Goal: Transaction & Acquisition: Purchase product/service

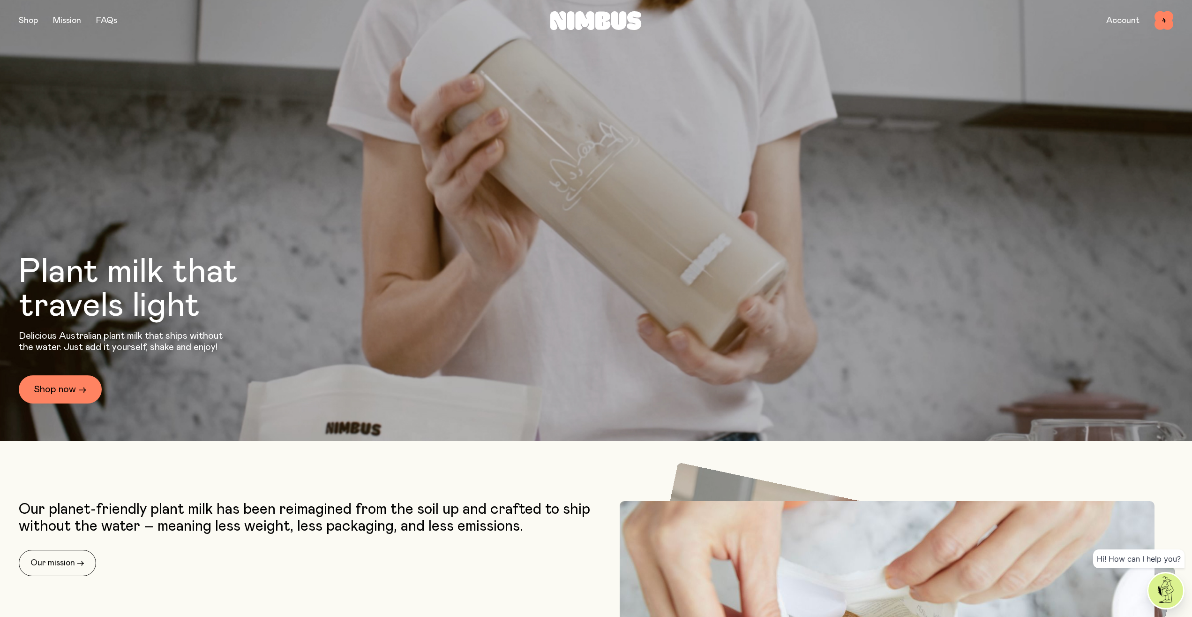
click at [30, 22] on button "button" at bounding box center [28, 20] width 19 height 13
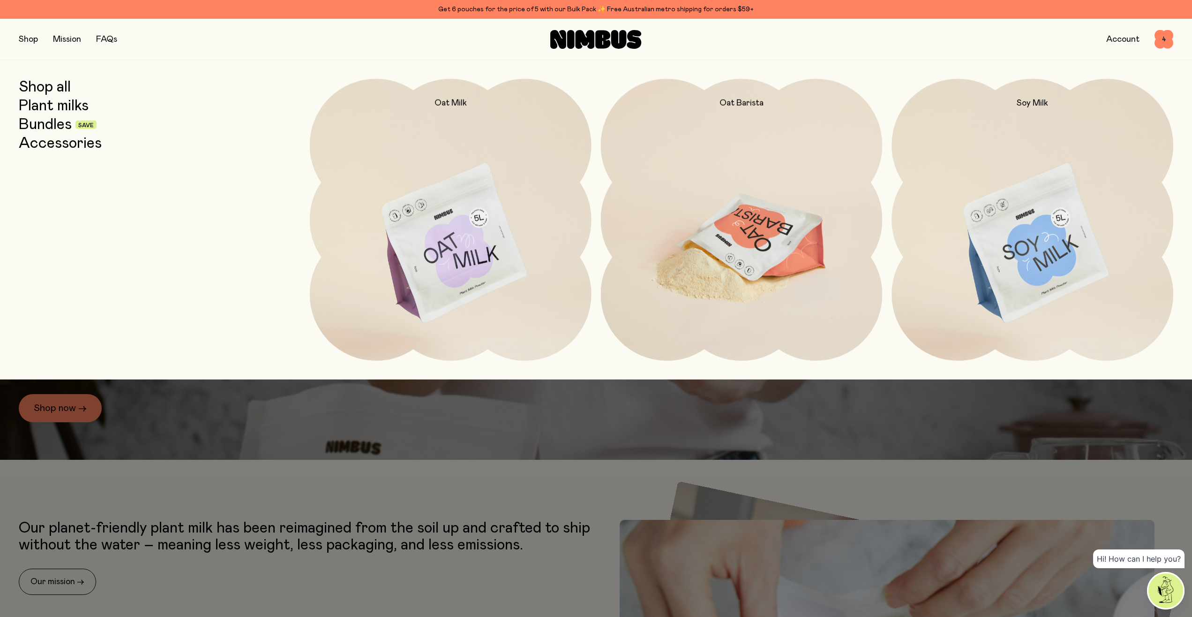
click at [722, 225] on img at bounding box center [742, 244] width 282 height 331
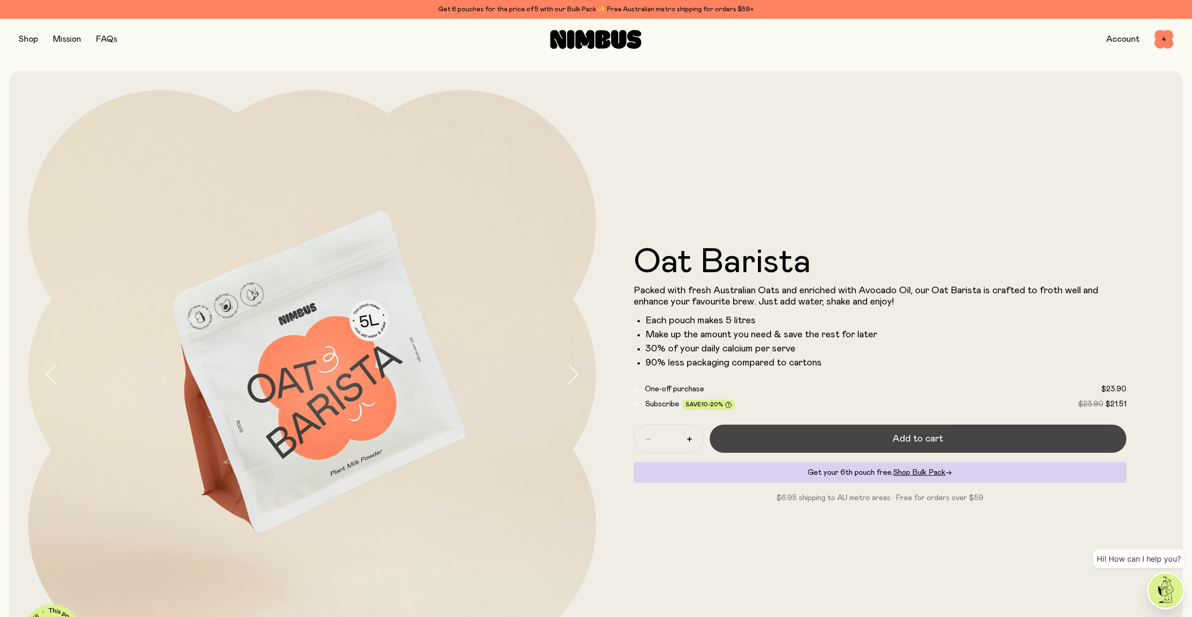
click at [818, 444] on button "Add to cart" at bounding box center [918, 438] width 417 height 28
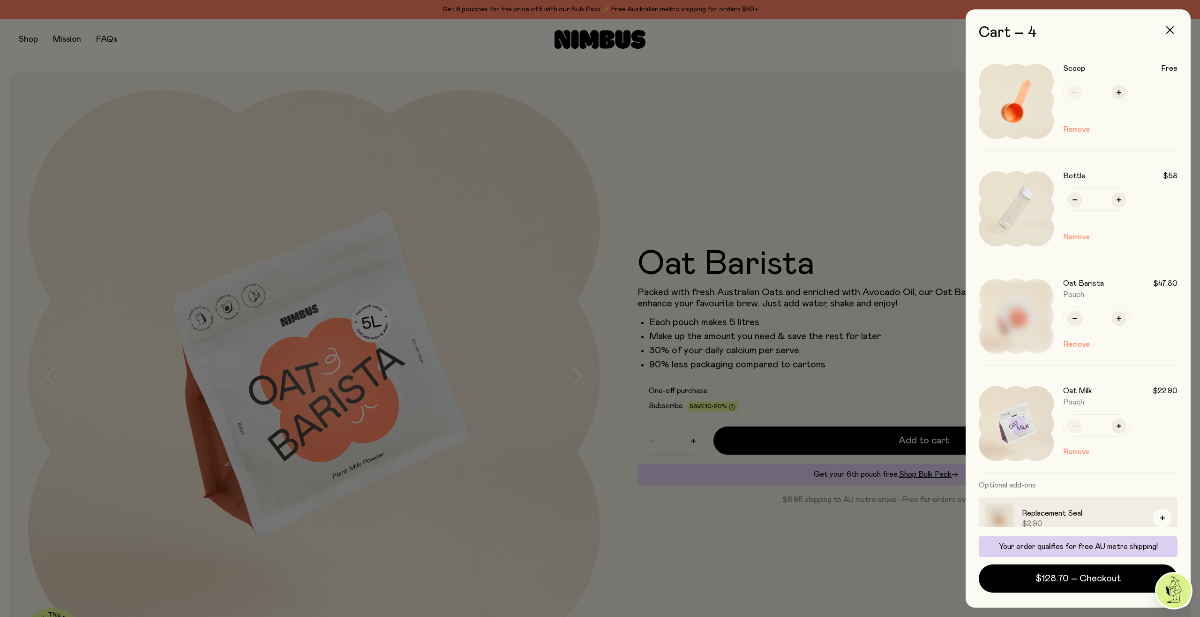
scroll to position [12, 0]
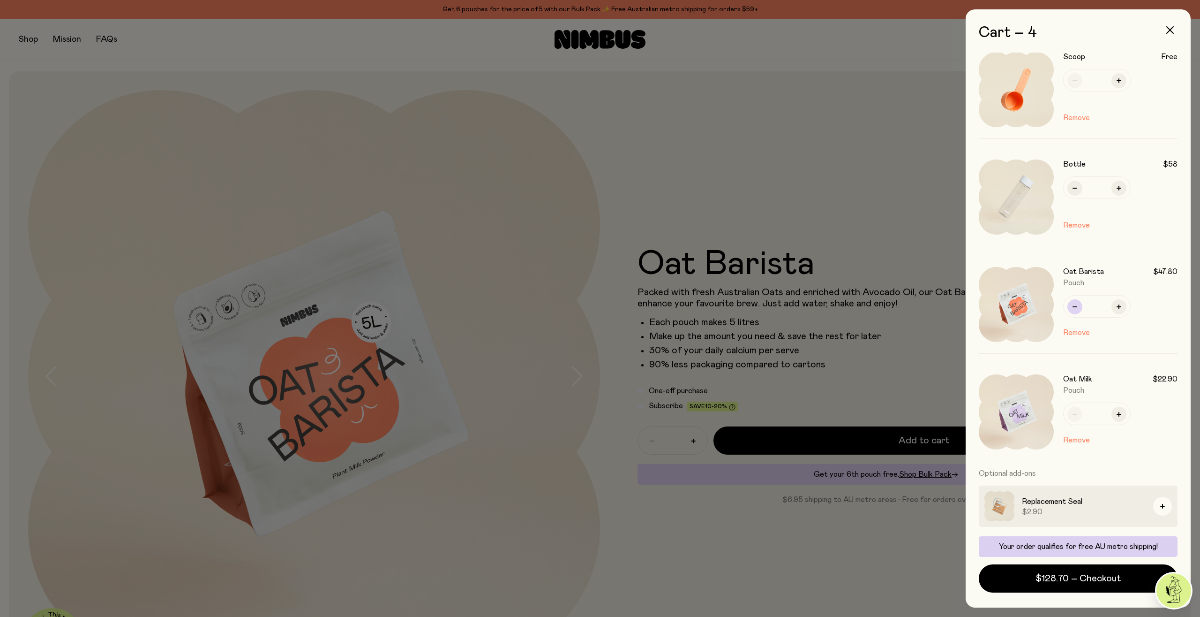
click at [1075, 305] on icon "button" at bounding box center [1075, 306] width 5 height 5
type input "*"
click at [1039, 583] on span "$104.80 – Checkout" at bounding box center [1078, 578] width 87 height 13
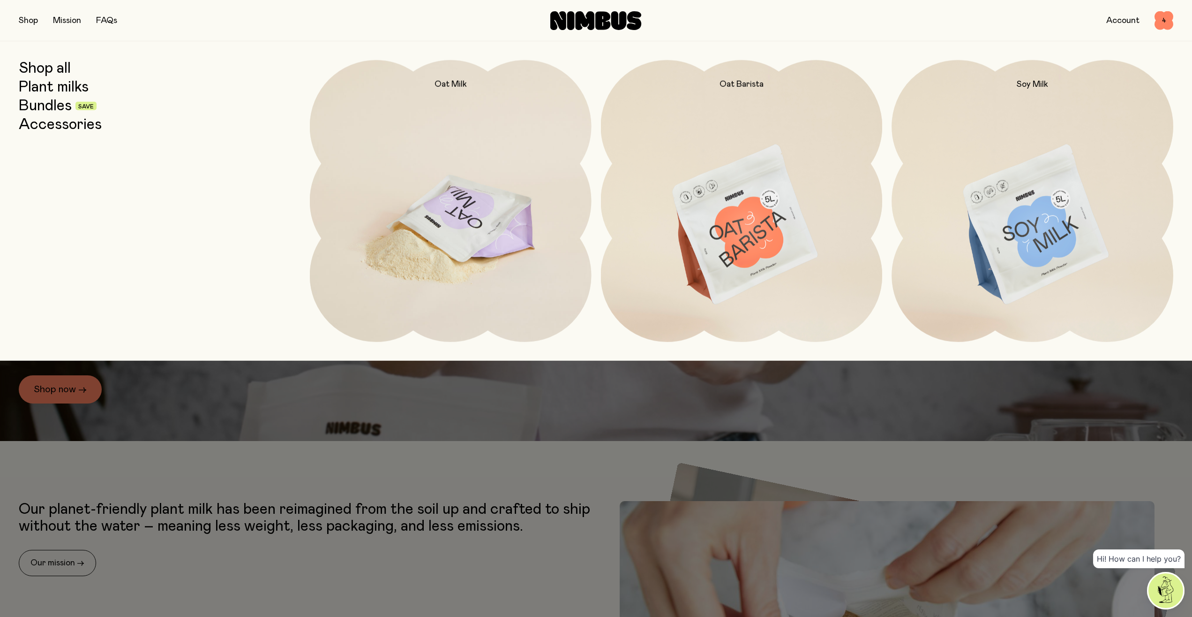
click at [468, 230] on img at bounding box center [451, 225] width 282 height 331
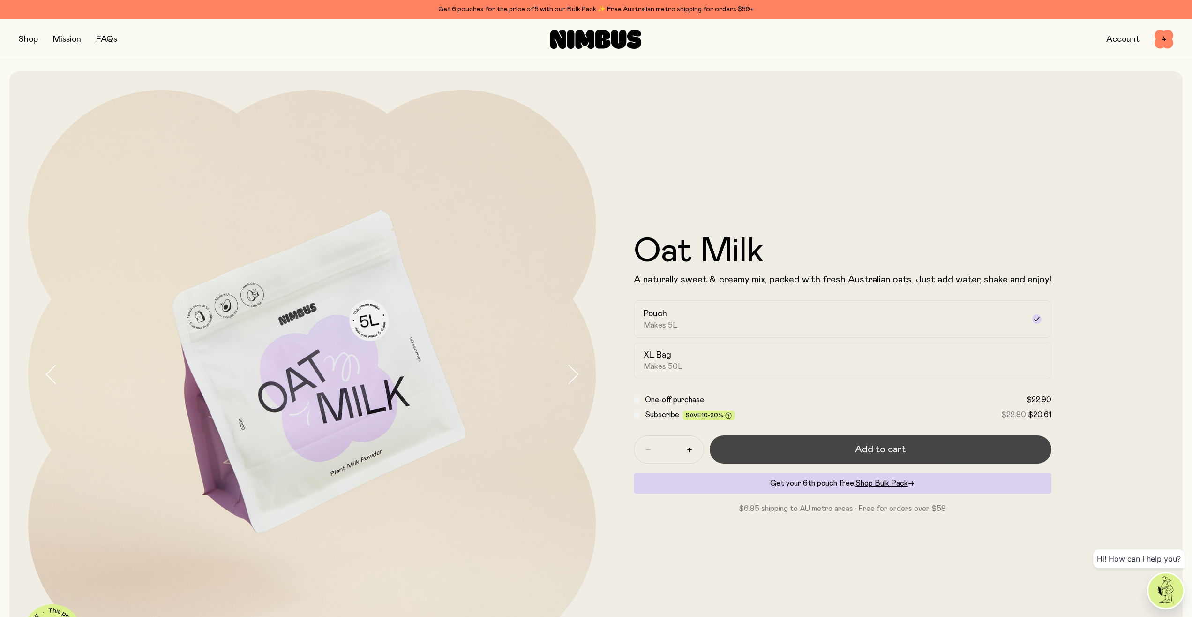
click at [755, 445] on button "Add to cart" at bounding box center [881, 449] width 342 height 28
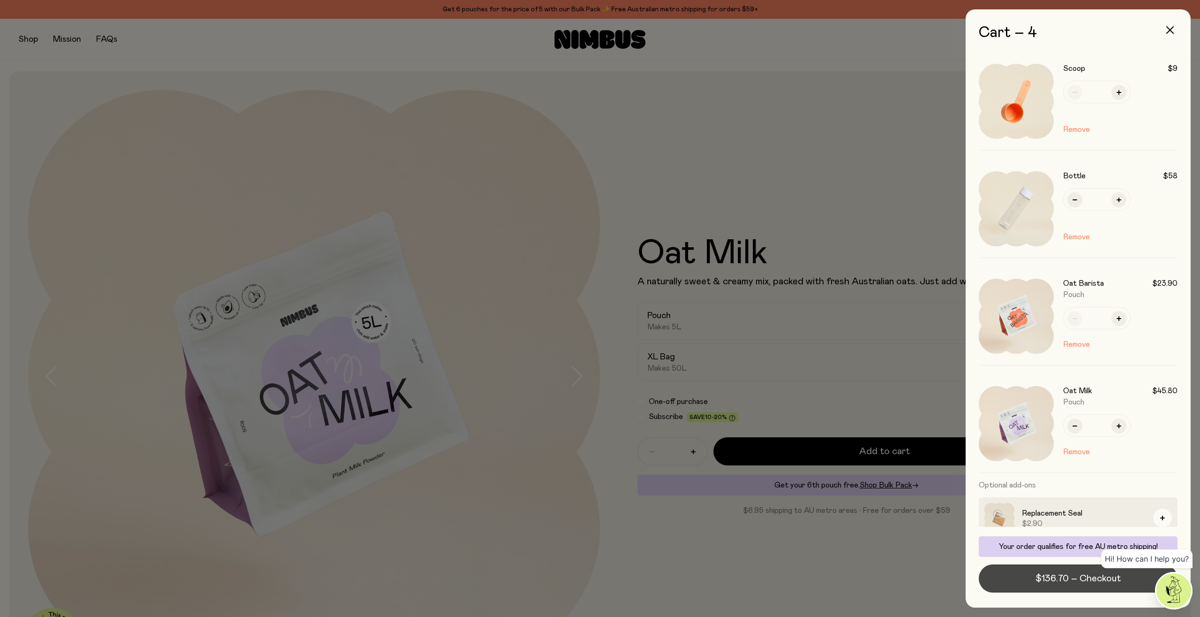
click at [1058, 585] on button "$136.70 – Checkout" at bounding box center [1078, 578] width 199 height 28
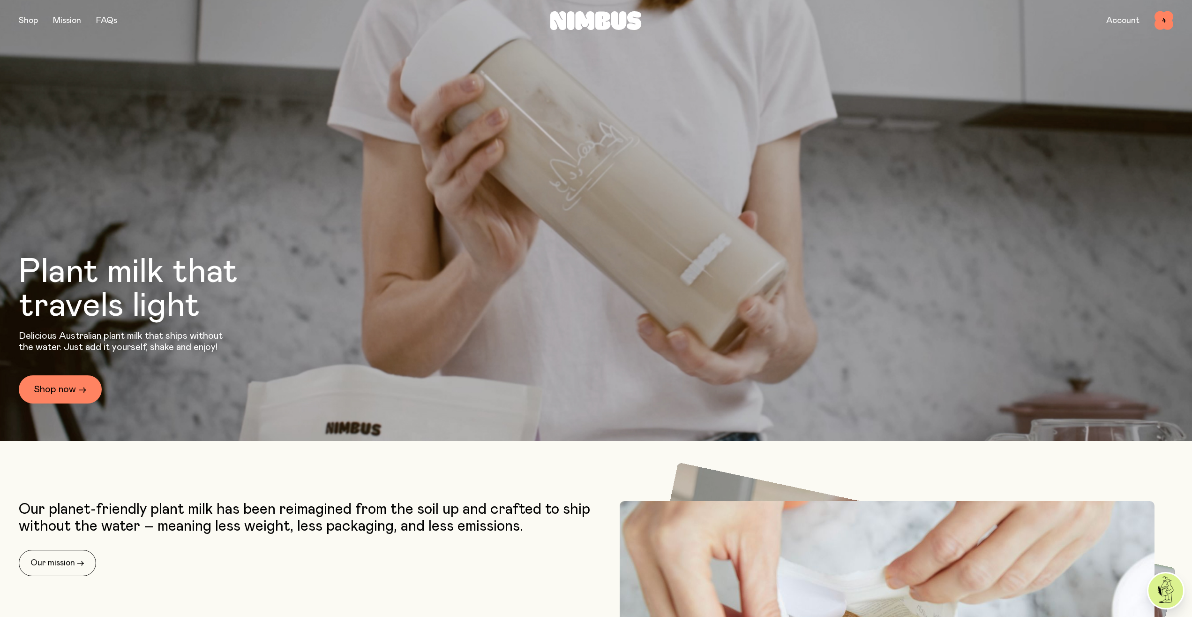
click at [27, 21] on button "button" at bounding box center [28, 20] width 19 height 13
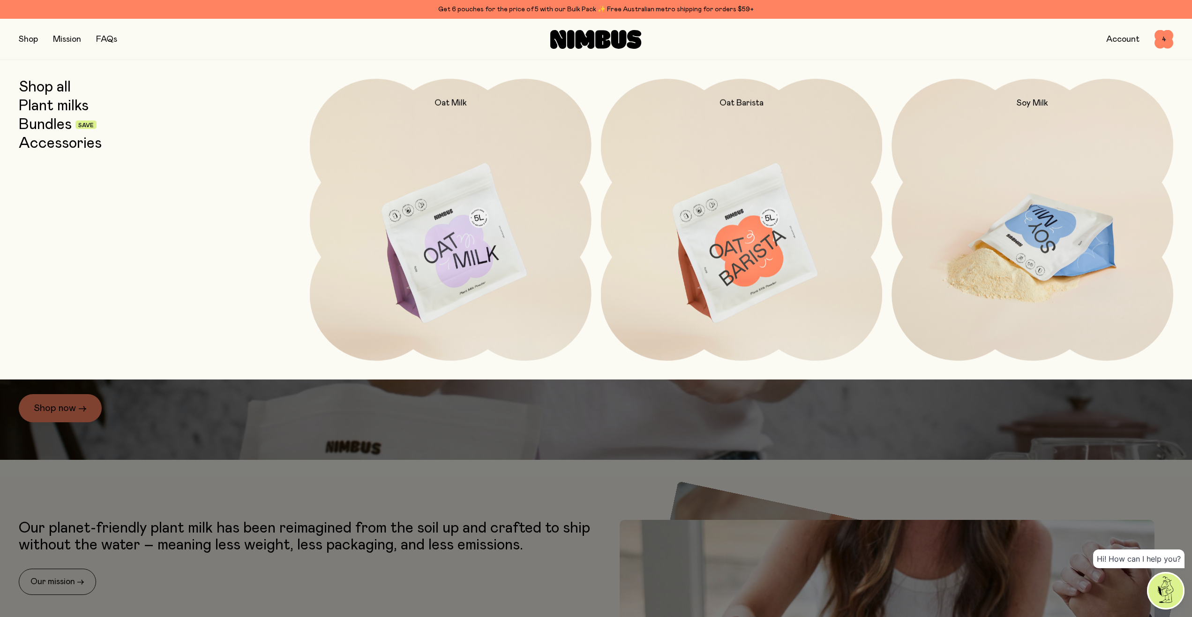
click at [1068, 260] on img at bounding box center [1033, 244] width 282 height 331
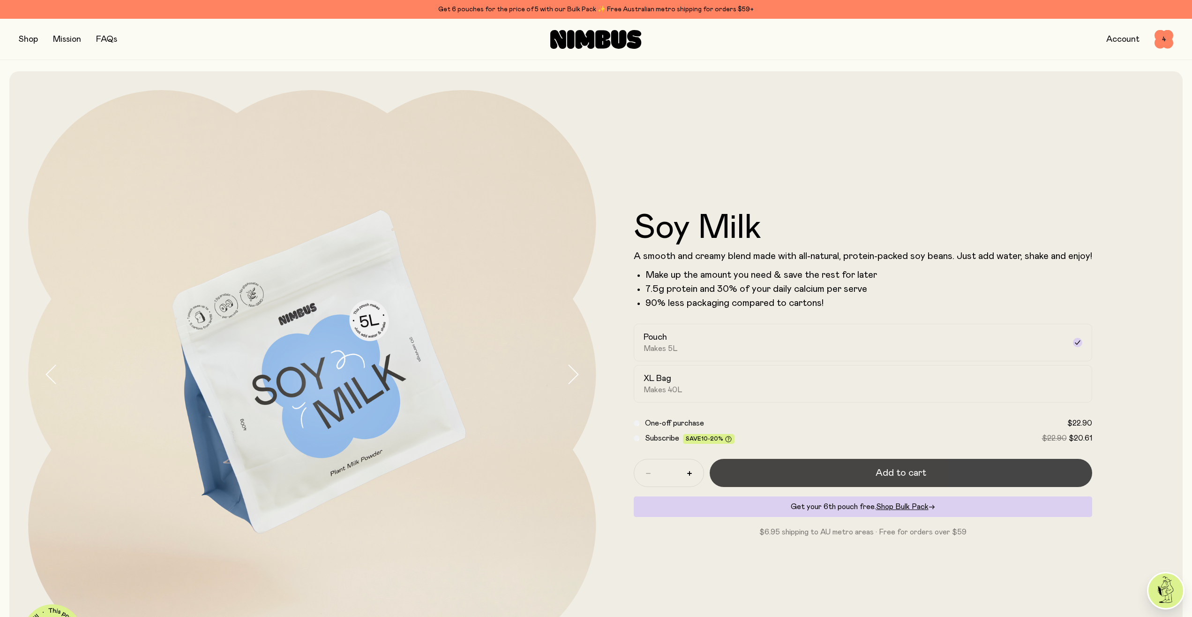
click at [780, 472] on button "Add to cart" at bounding box center [901, 473] width 383 height 28
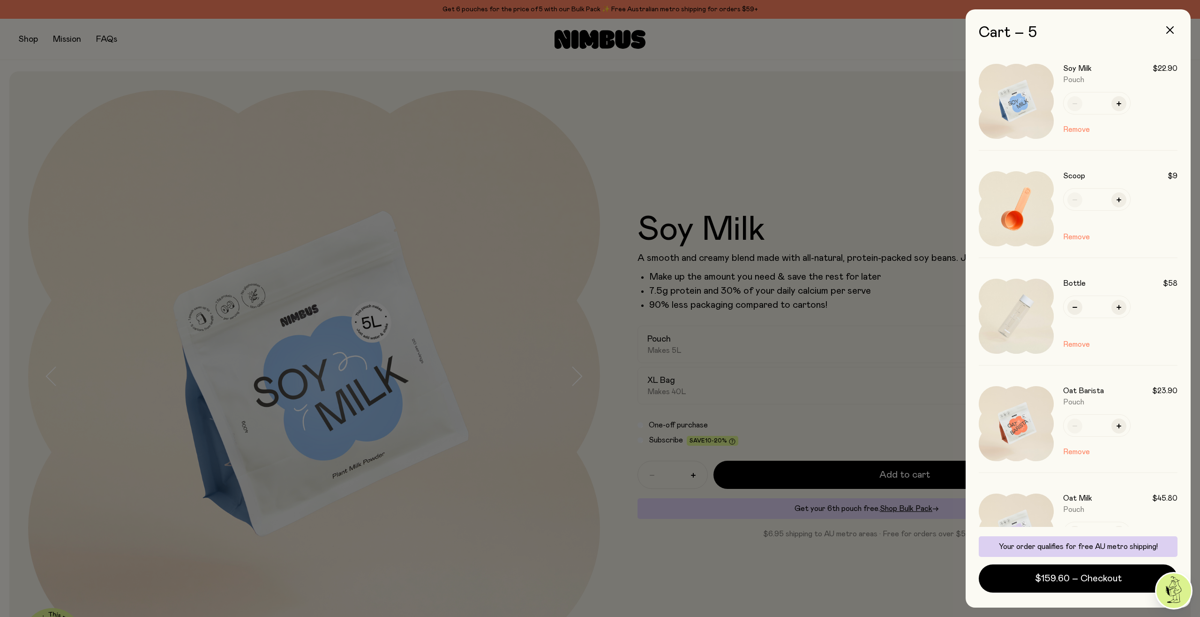
click at [1077, 394] on h3 "Oat Barista" at bounding box center [1083, 390] width 41 height 9
click at [1045, 402] on img at bounding box center [1016, 423] width 75 height 75
click at [176, 78] on div at bounding box center [600, 308] width 1200 height 617
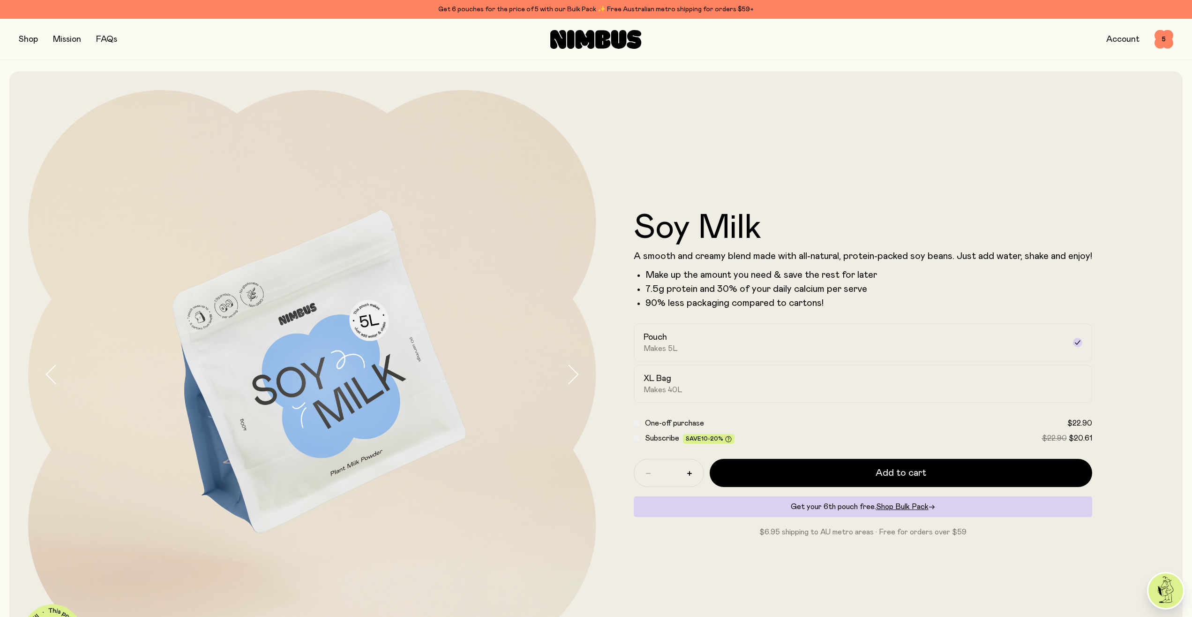
click at [26, 45] on button "button" at bounding box center [28, 39] width 19 height 13
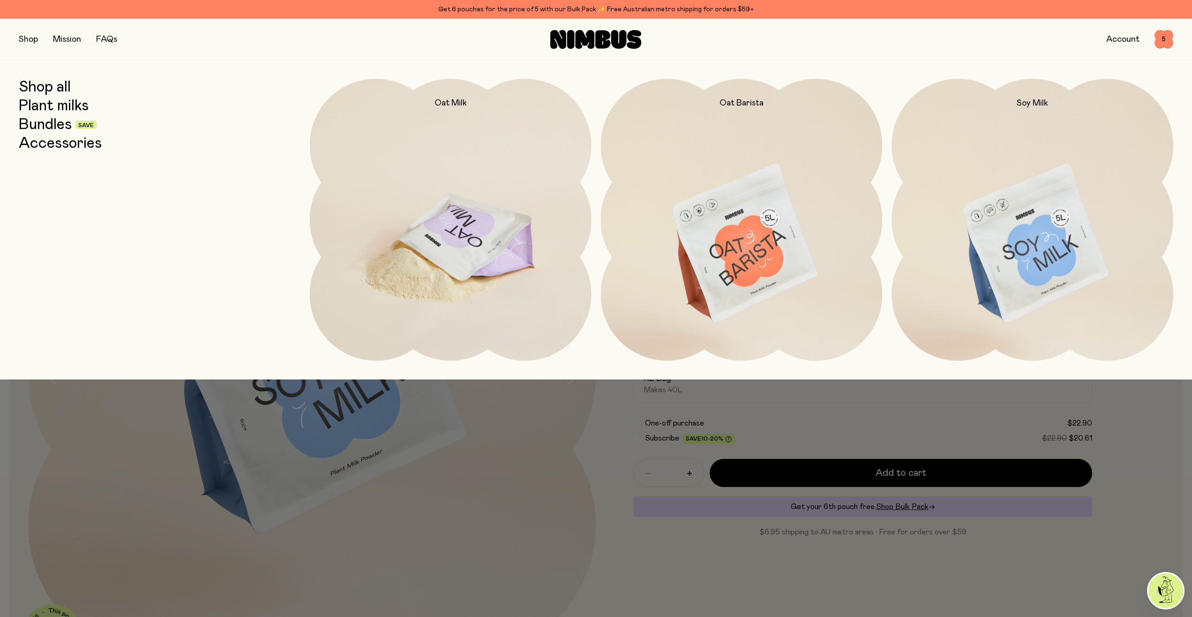
click at [447, 246] on img at bounding box center [451, 244] width 282 height 331
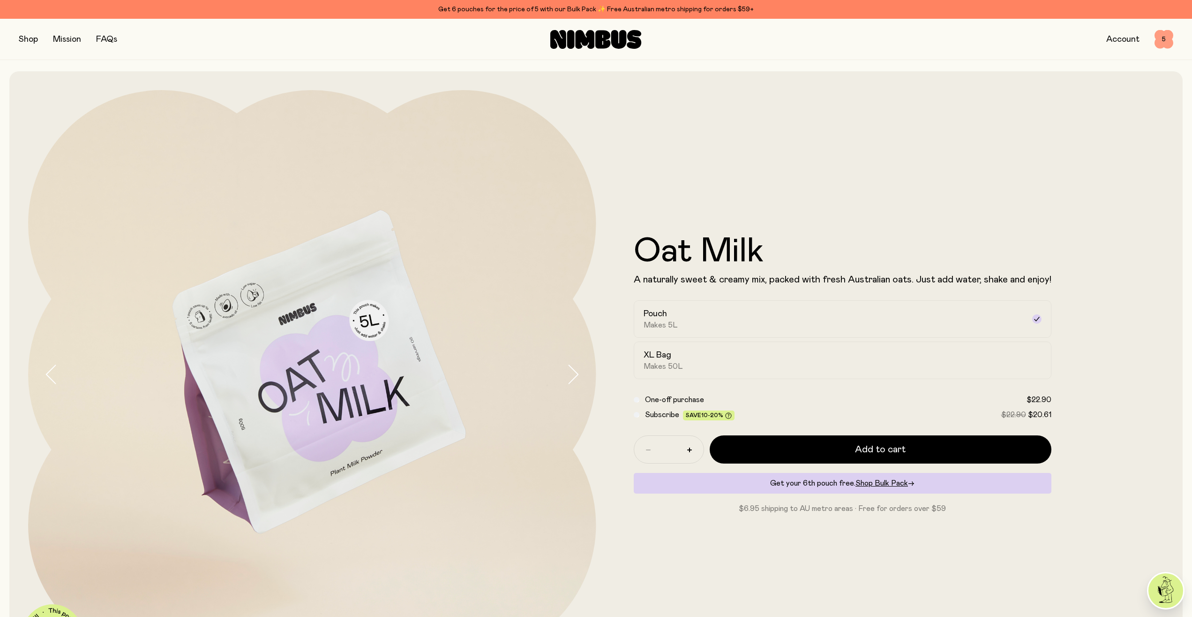
click at [1163, 36] on span "5" at bounding box center [1164, 39] width 19 height 19
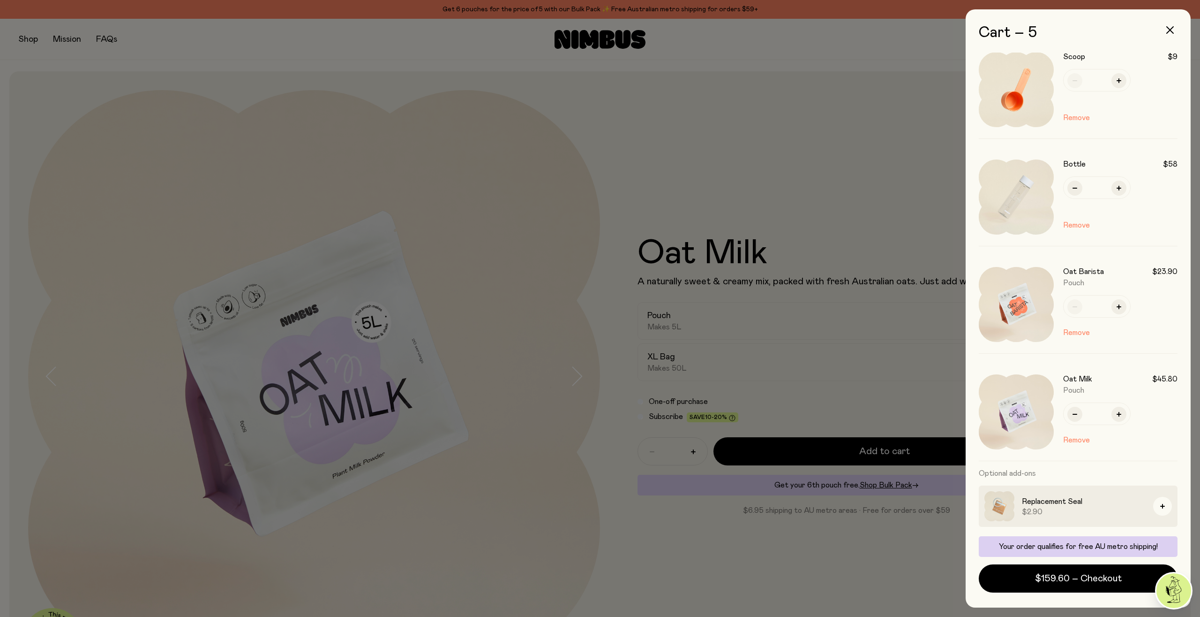
click at [780, 109] on div at bounding box center [600, 308] width 1200 height 617
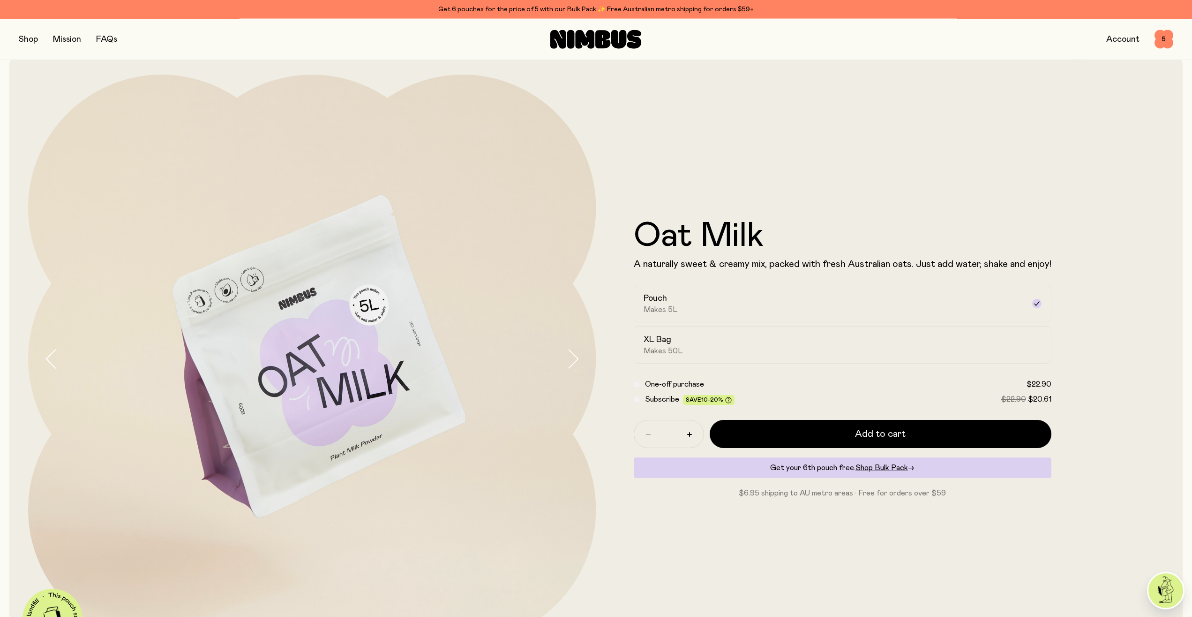
scroll to position [239, 0]
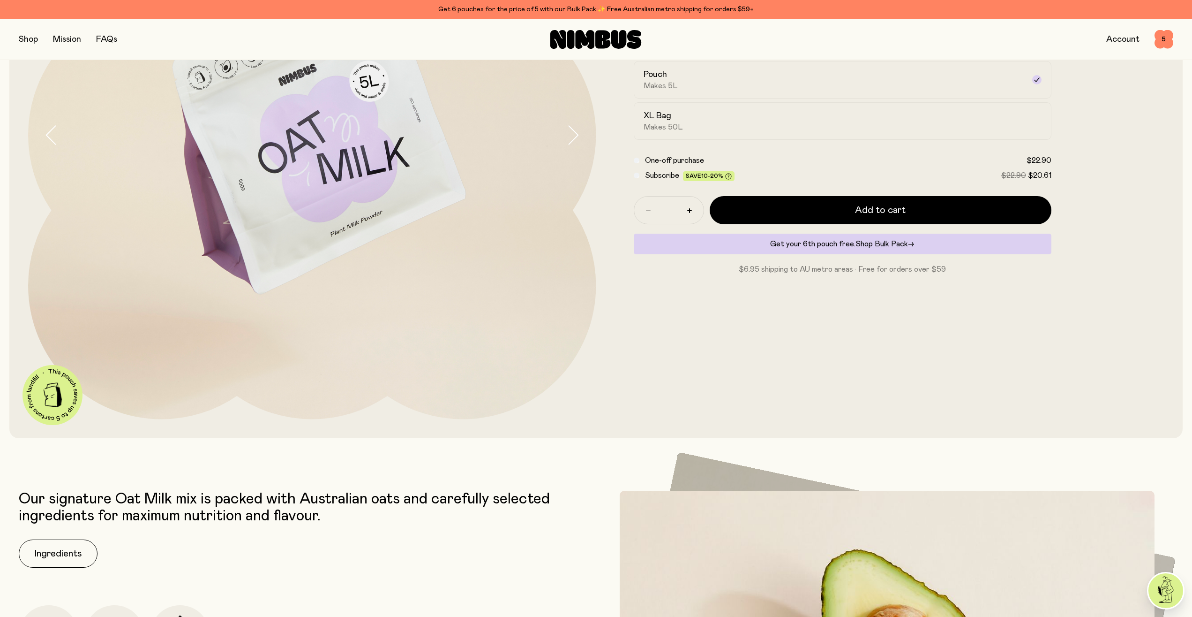
click at [110, 42] on link "FAQs" at bounding box center [106, 39] width 21 height 8
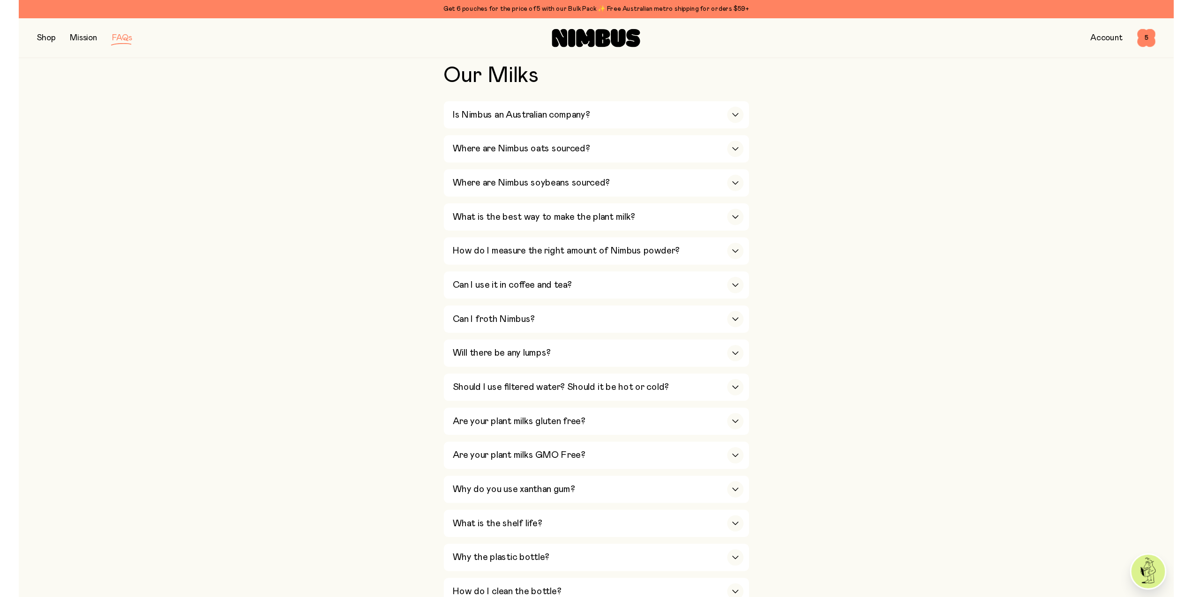
scroll to position [239, 0]
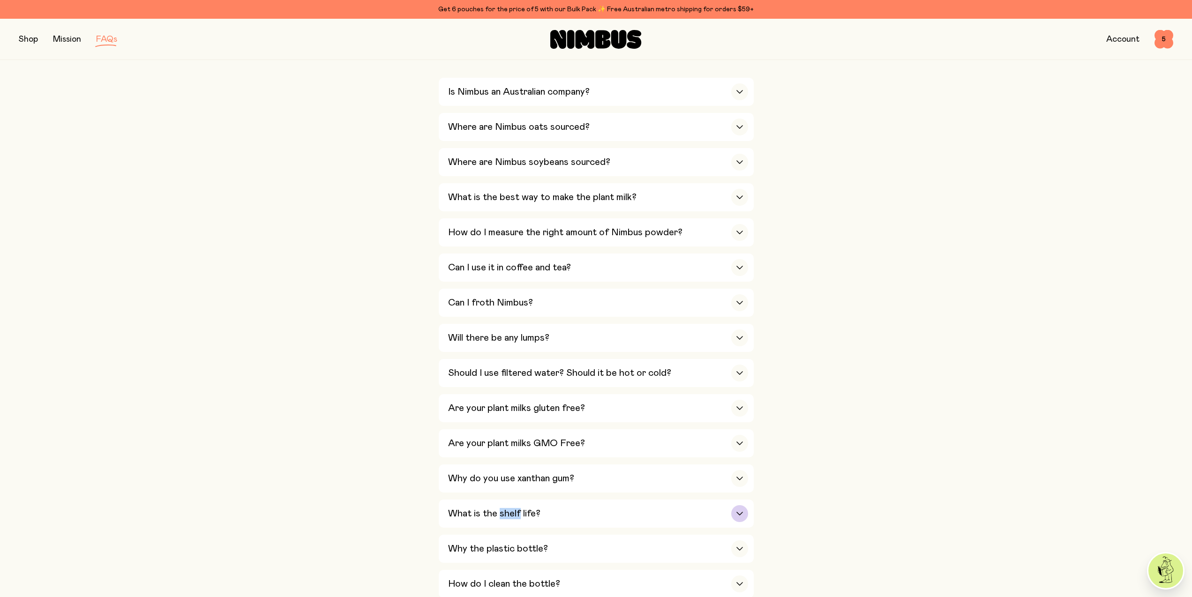
click at [465, 511] on h3 "What is the shelf life?" at bounding box center [494, 513] width 92 height 11
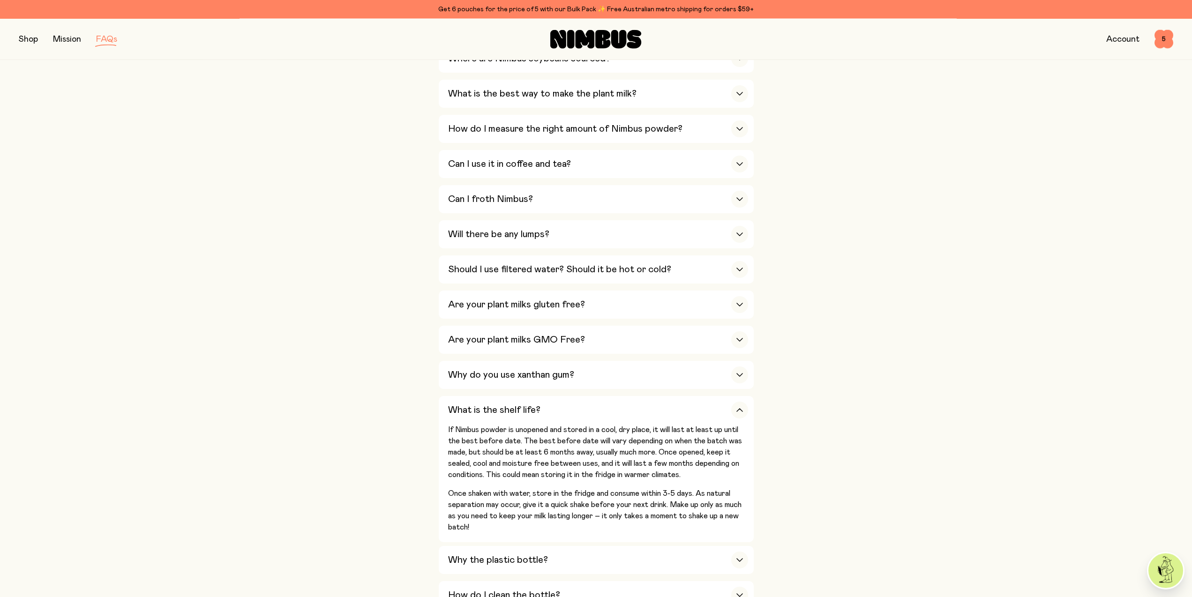
scroll to position [383, 0]
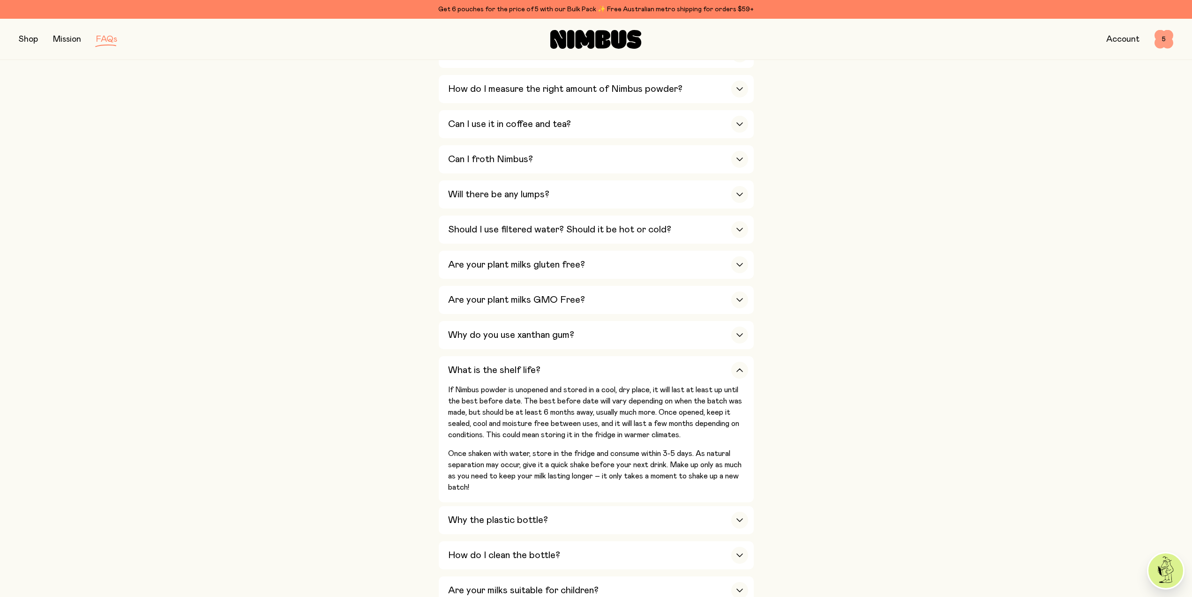
click at [1159, 44] on span "5" at bounding box center [1164, 39] width 19 height 19
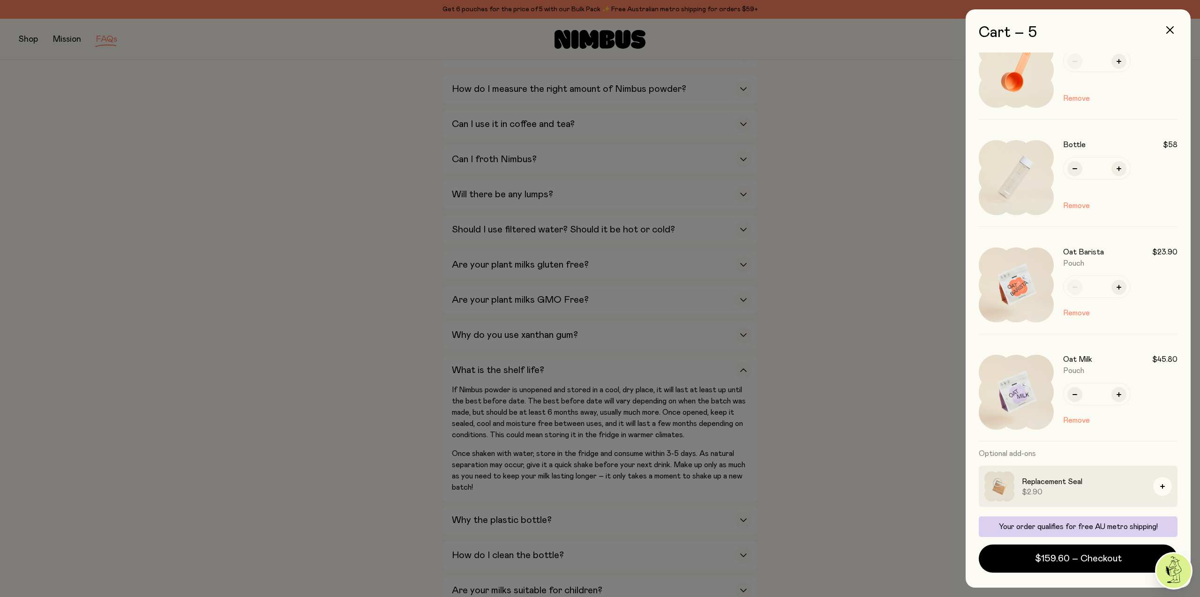
scroll to position [0, 0]
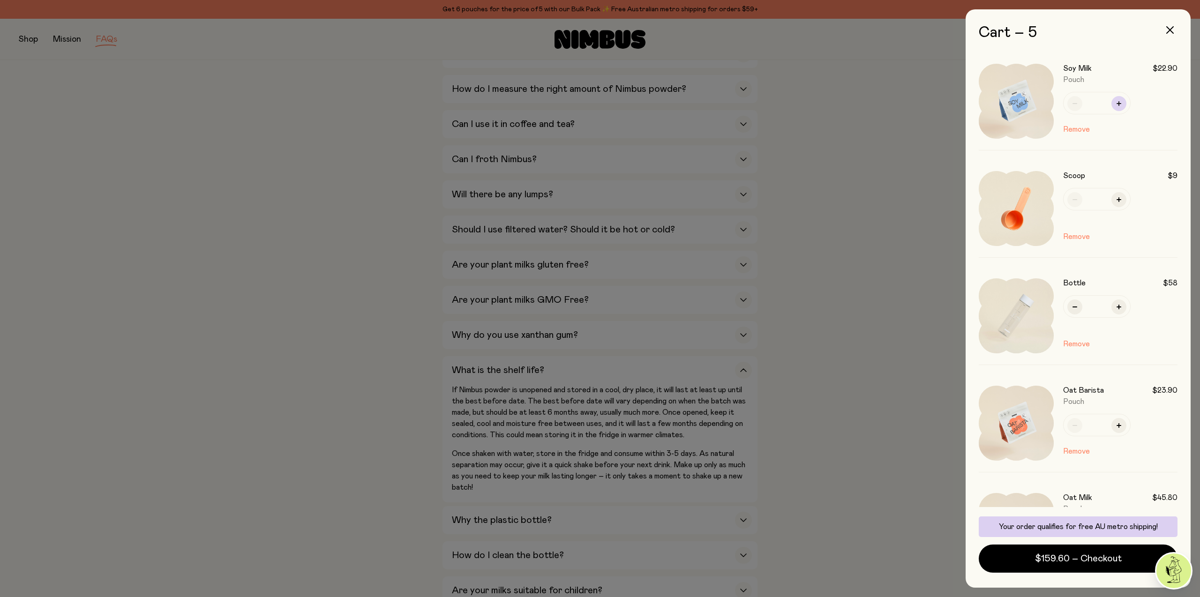
click at [1123, 99] on button "button" at bounding box center [1119, 103] width 15 height 15
type input "*"
click at [1064, 564] on span "$182.50 – Checkout" at bounding box center [1078, 558] width 87 height 13
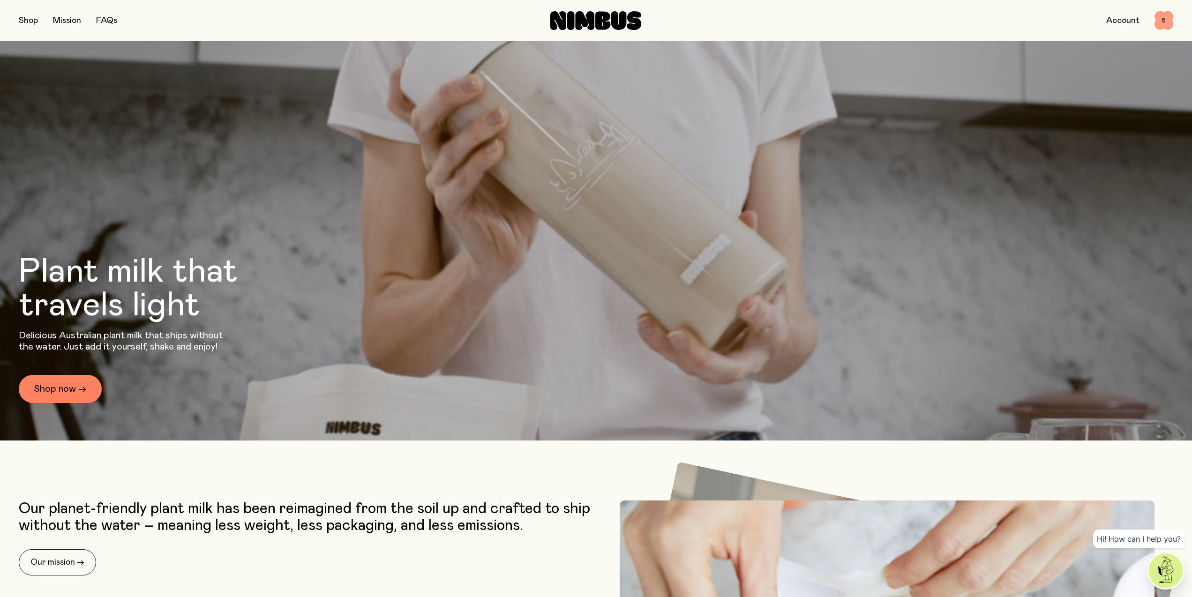
click at [1158, 19] on span "5" at bounding box center [1164, 20] width 19 height 19
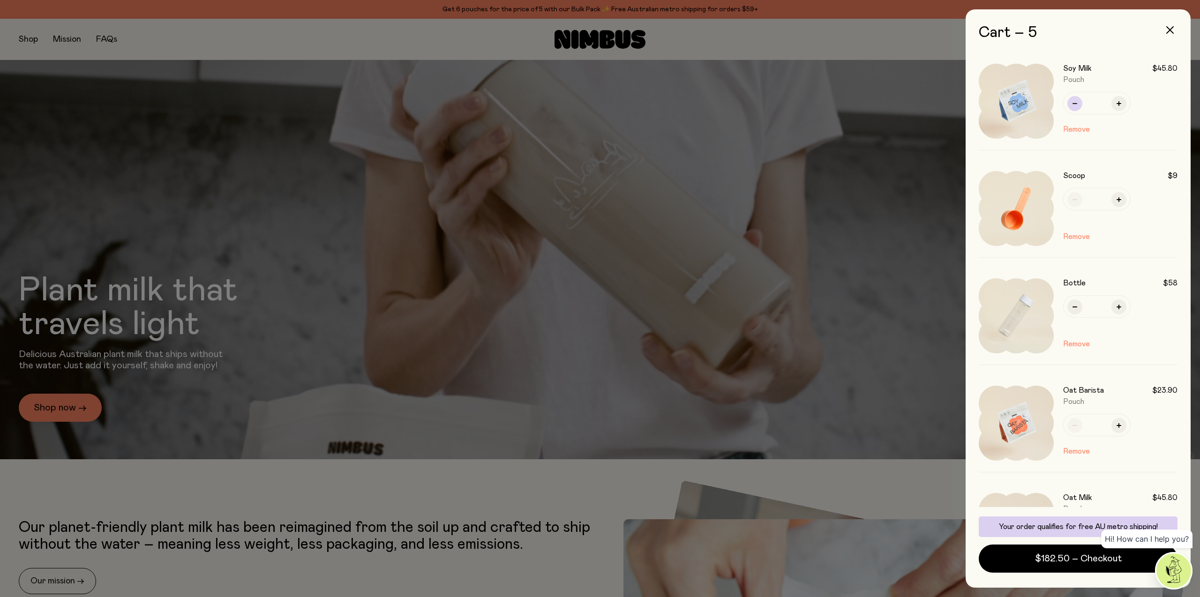
click at [1075, 106] on button "button" at bounding box center [1075, 103] width 15 height 15
type input "*"
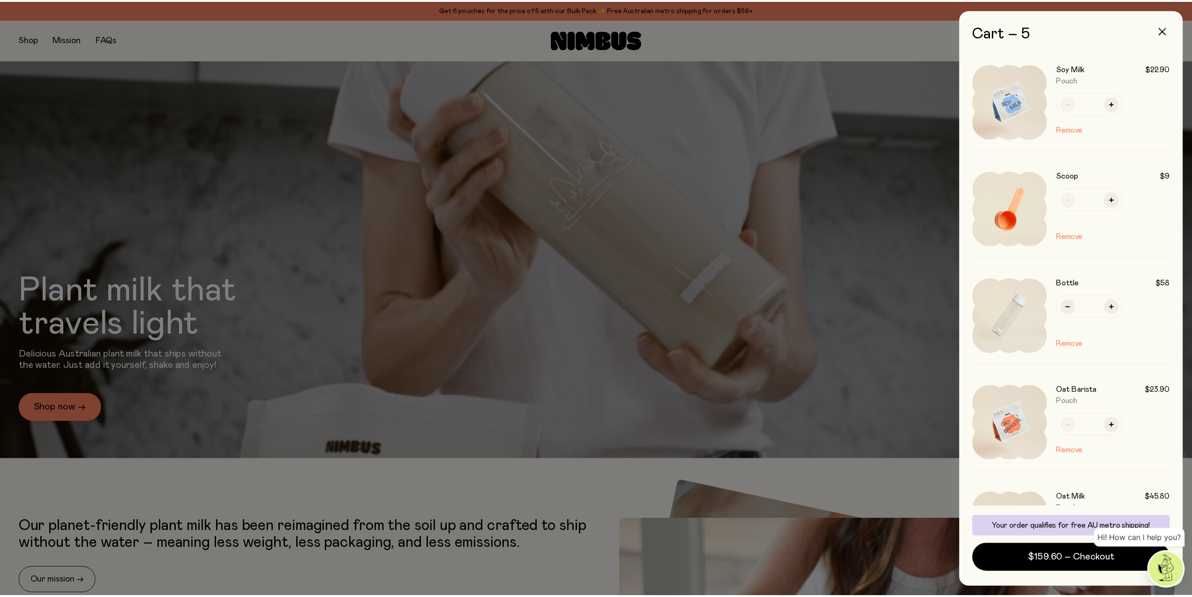
scroll to position [138, 0]
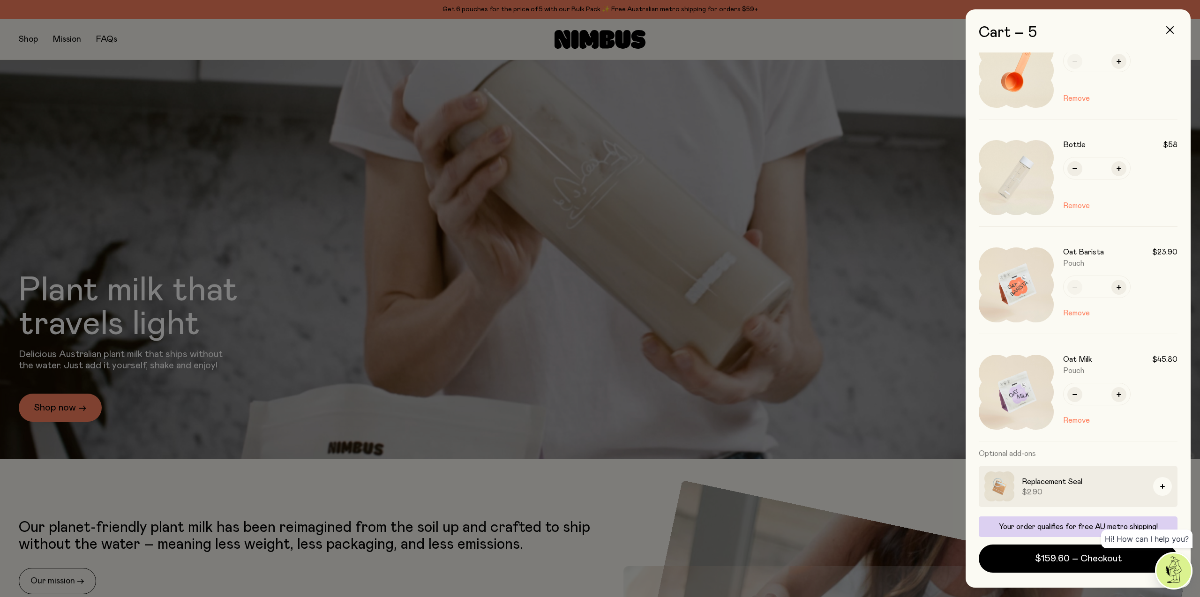
drag, startPoint x: 150, startPoint y: 45, endPoint x: 138, endPoint y: 44, distance: 11.7
click at [150, 45] on div at bounding box center [600, 298] width 1200 height 597
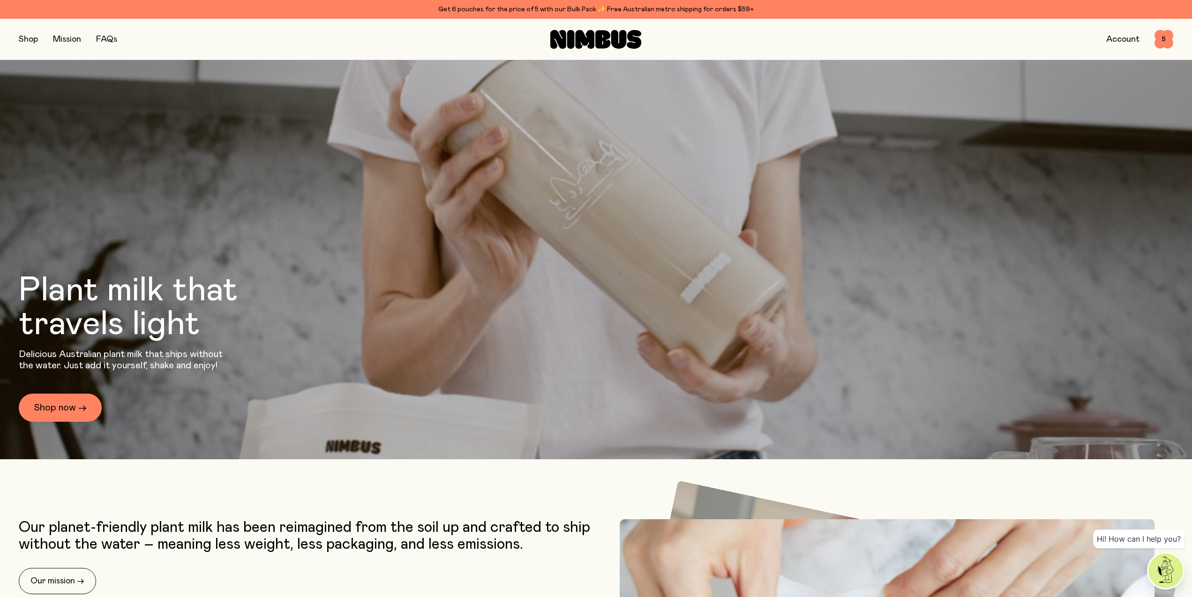
click at [33, 41] on button "button" at bounding box center [28, 39] width 19 height 13
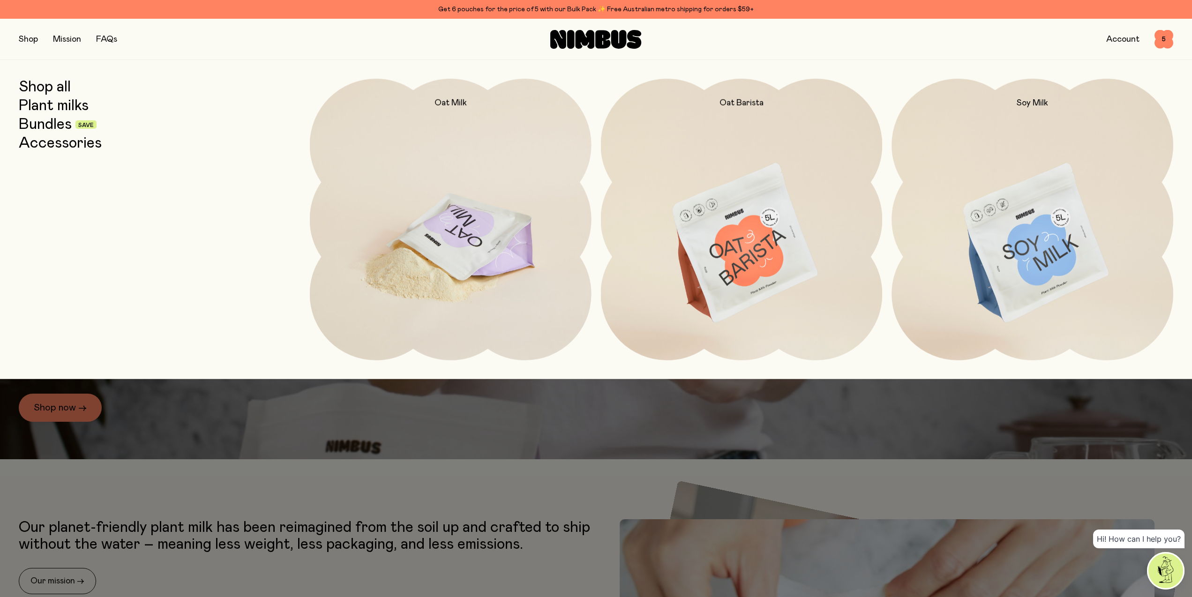
click at [559, 277] on img at bounding box center [451, 244] width 282 height 331
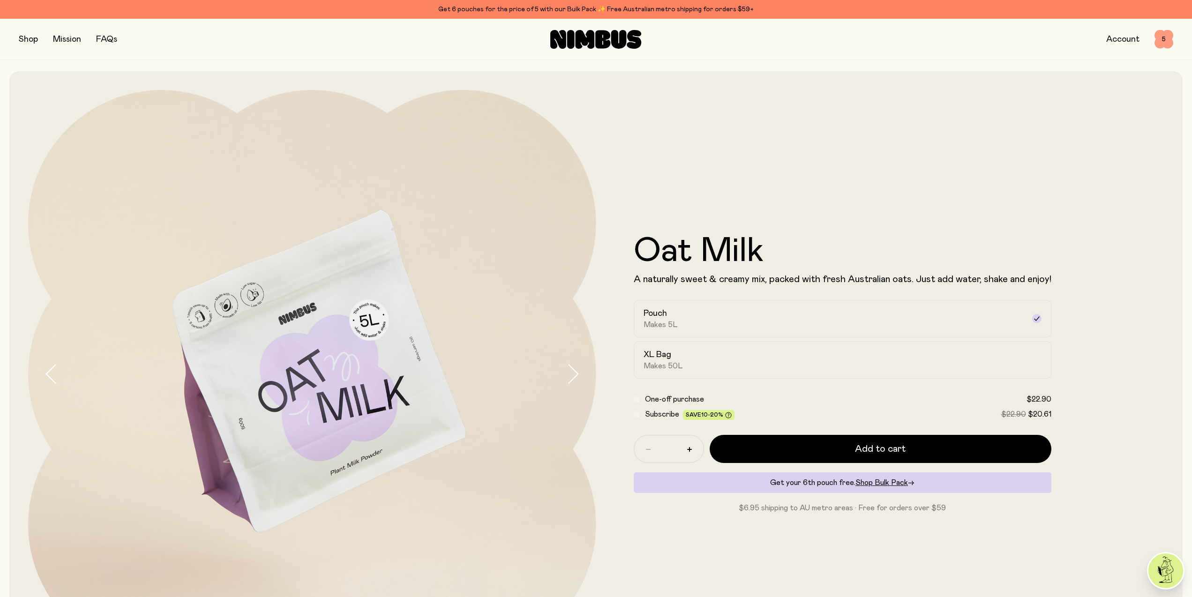
click at [1162, 35] on span "5" at bounding box center [1164, 39] width 19 height 19
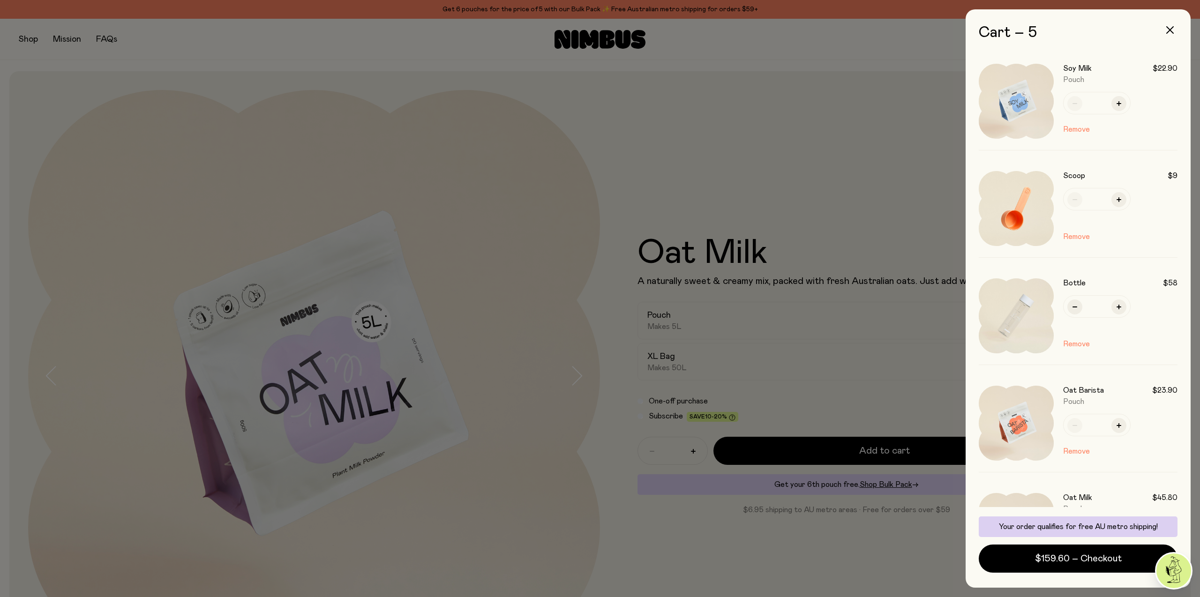
scroll to position [138, 0]
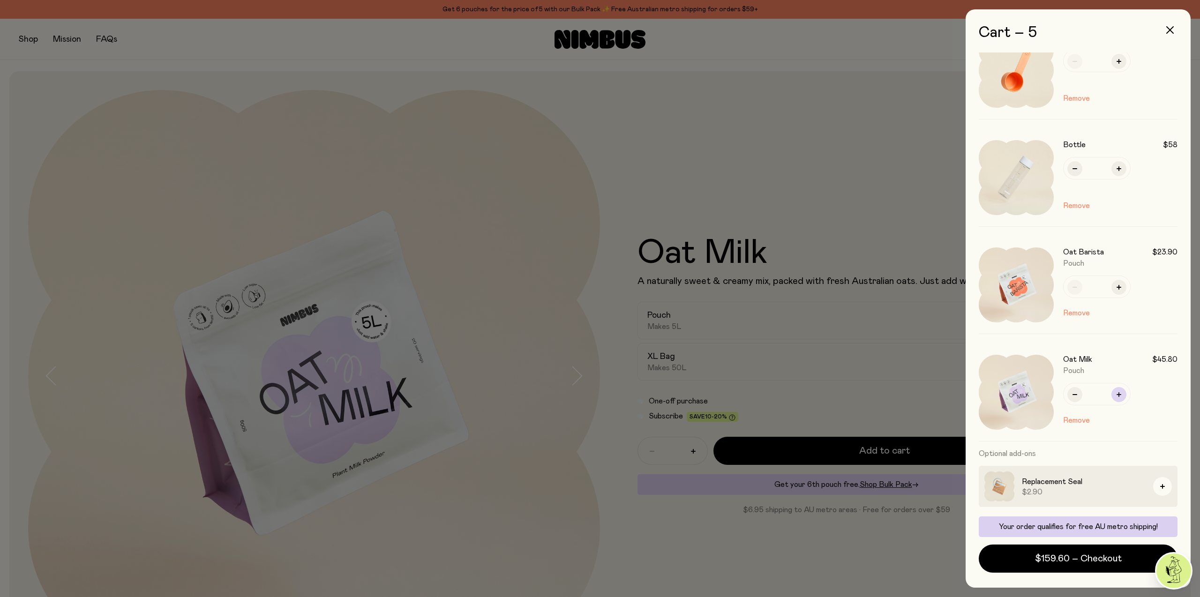
click at [1120, 393] on icon "button" at bounding box center [1119, 394] width 5 height 5
click at [1119, 393] on icon "button" at bounding box center [1119, 394] width 5 height 5
click at [1120, 393] on icon "button" at bounding box center [1119, 394] width 5 height 5
type input "*"
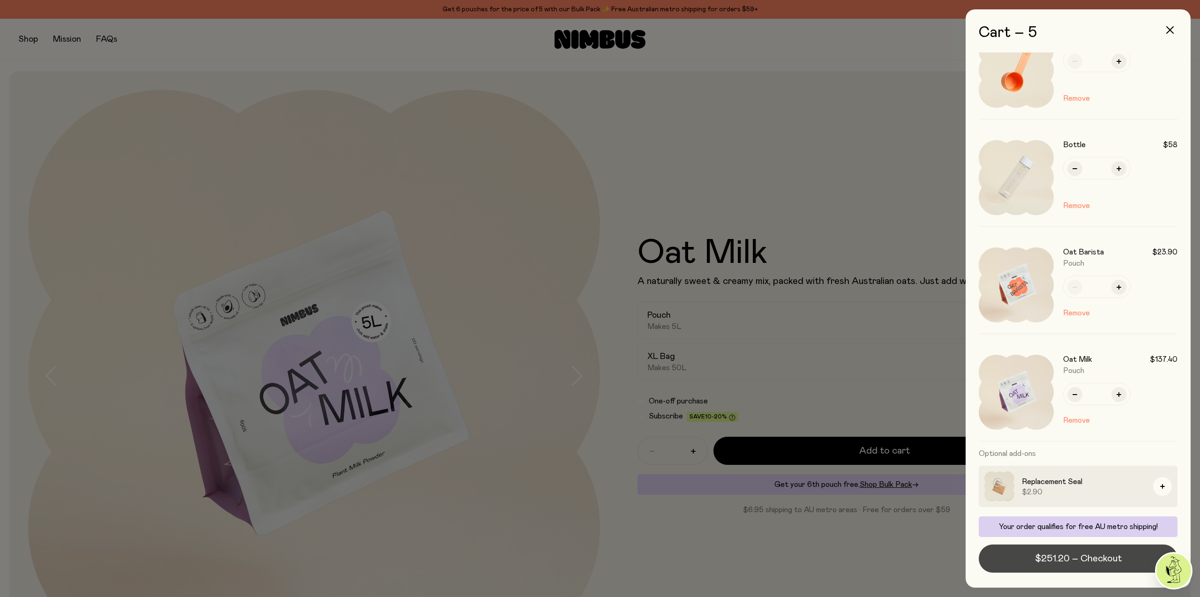
click at [1090, 564] on span "$251.20 – Checkout" at bounding box center [1078, 558] width 87 height 13
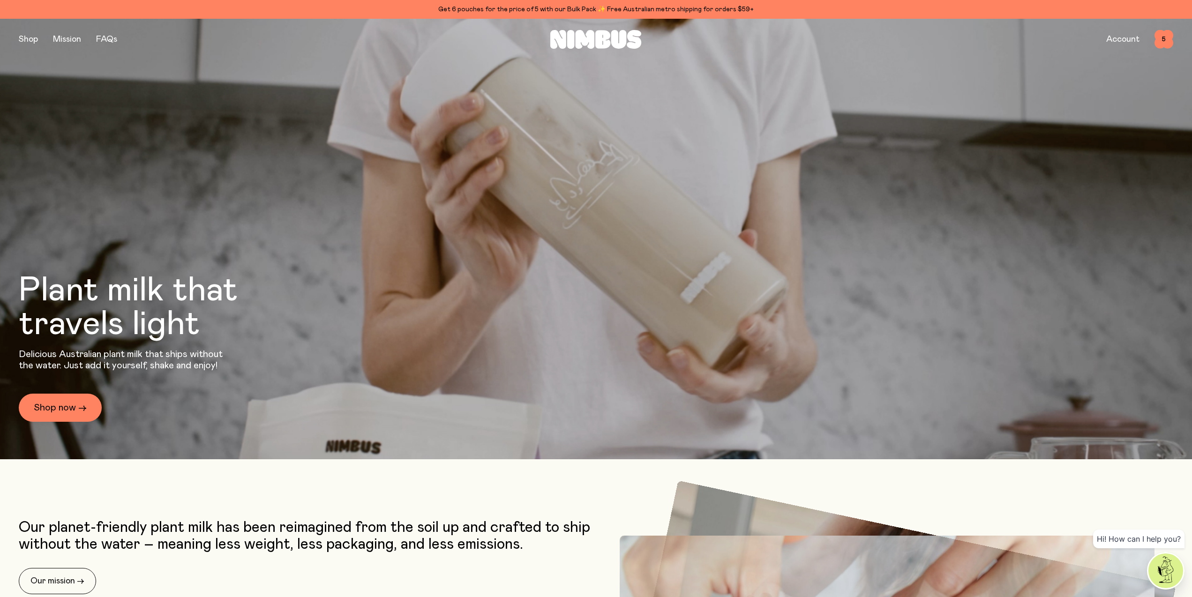
click at [576, 4] on div "Get 6 pouches for the price of 5 with our Bulk Pack ✨ Free Australian metro shi…" at bounding box center [596, 9] width 1155 height 11
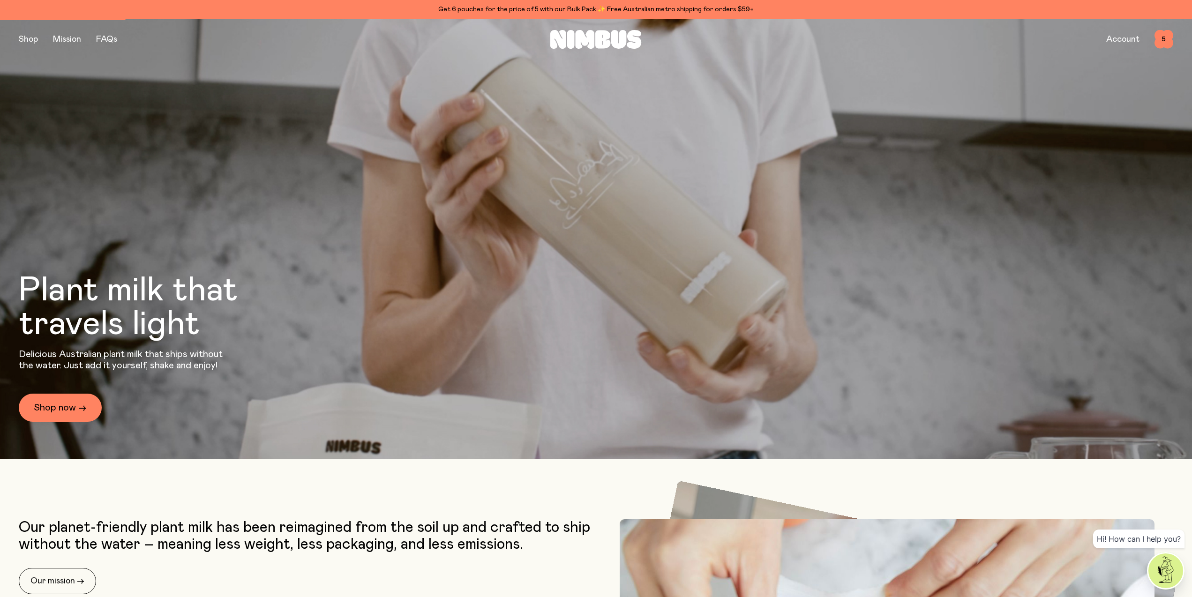
click at [575, 8] on div "Get 6 pouches for the price of 5 with our Bulk Pack ✨ Free Australian metro shi…" at bounding box center [596, 9] width 1155 height 11
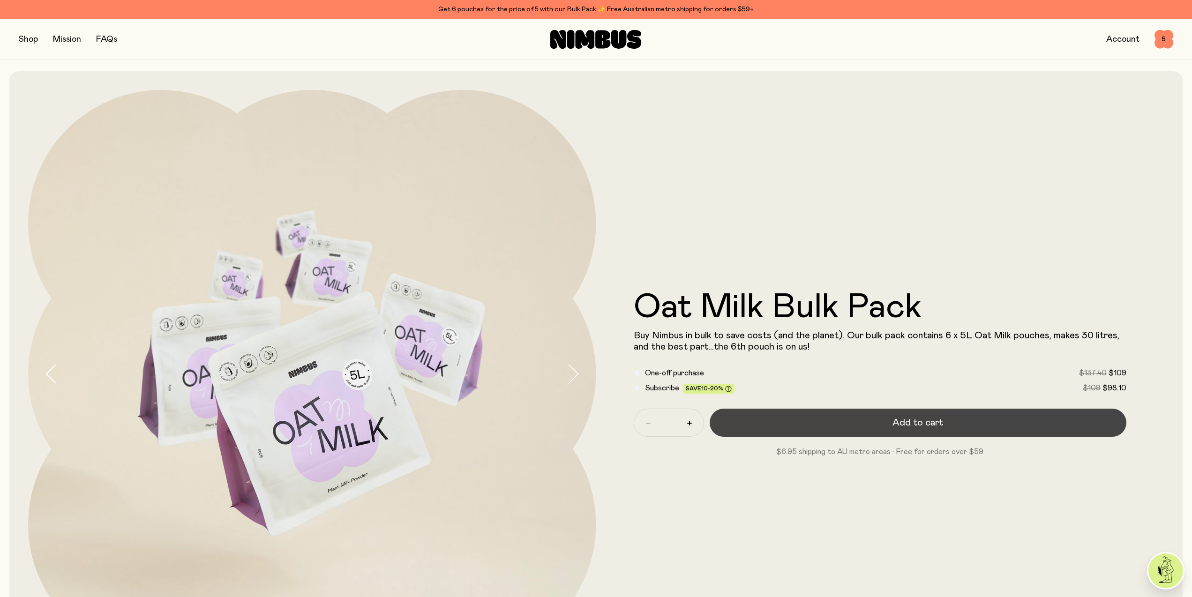
click at [840, 428] on button "Add to cart" at bounding box center [918, 423] width 417 height 28
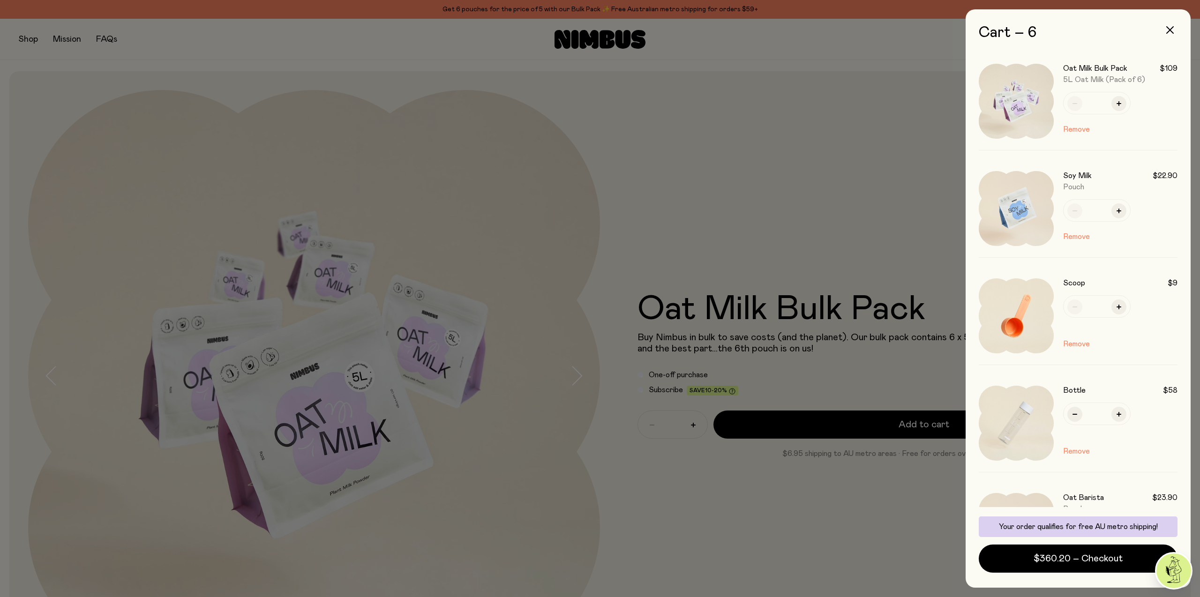
click at [807, 190] on div at bounding box center [600, 298] width 1200 height 597
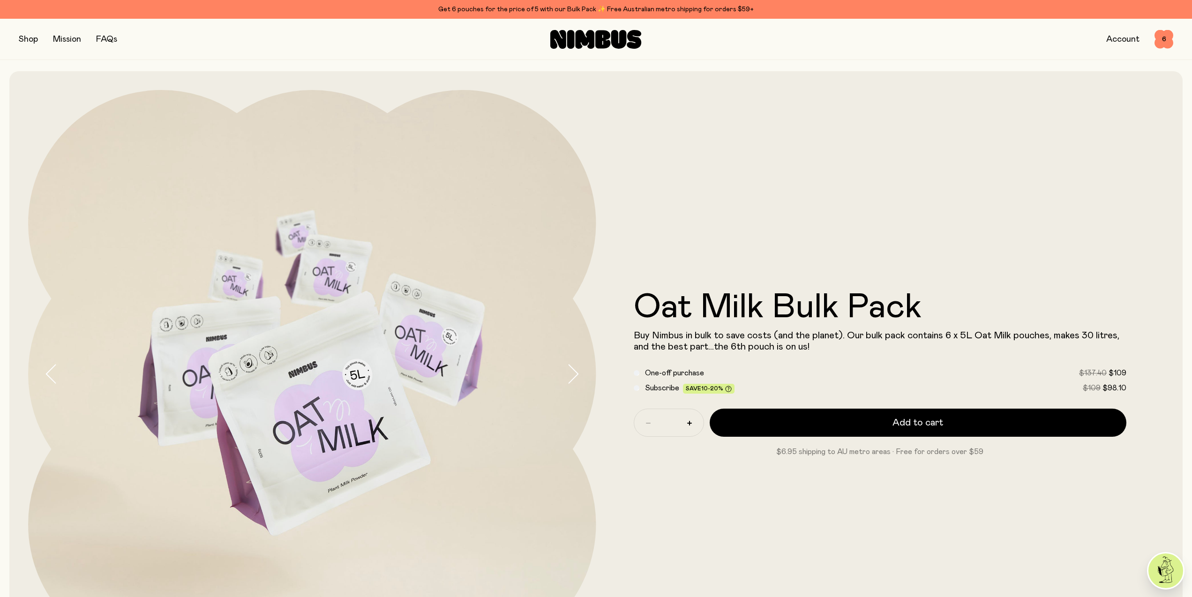
click at [31, 39] on button "button" at bounding box center [28, 39] width 19 height 13
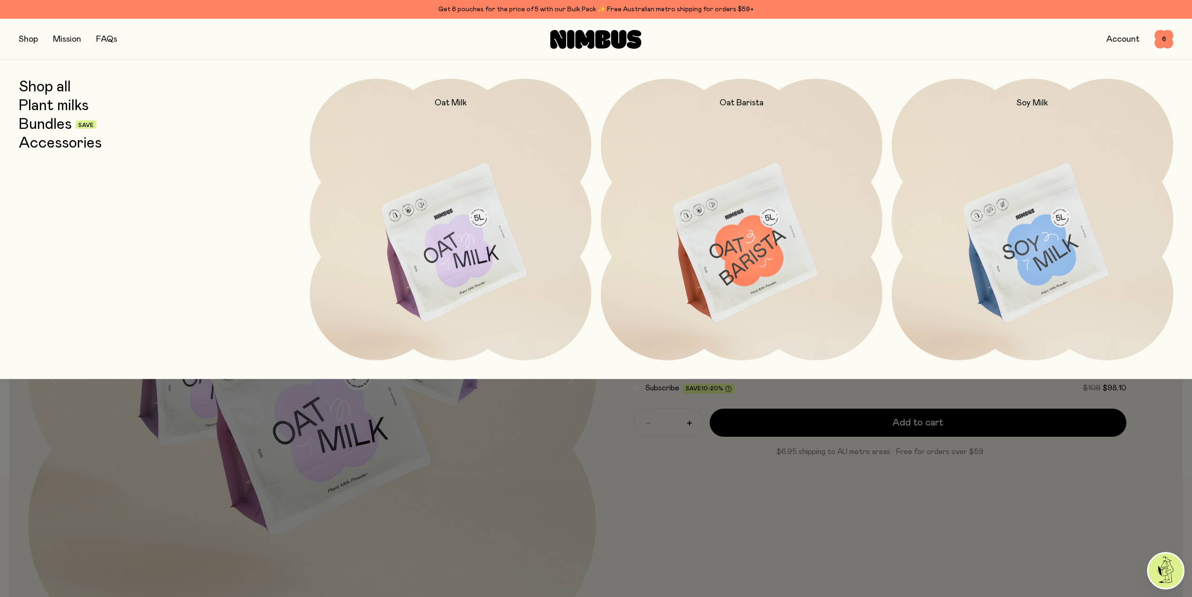
drag, startPoint x: 63, startPoint y: 127, endPoint x: 73, endPoint y: 135, distance: 13.3
click at [64, 127] on link "Bundles" at bounding box center [45, 124] width 53 height 17
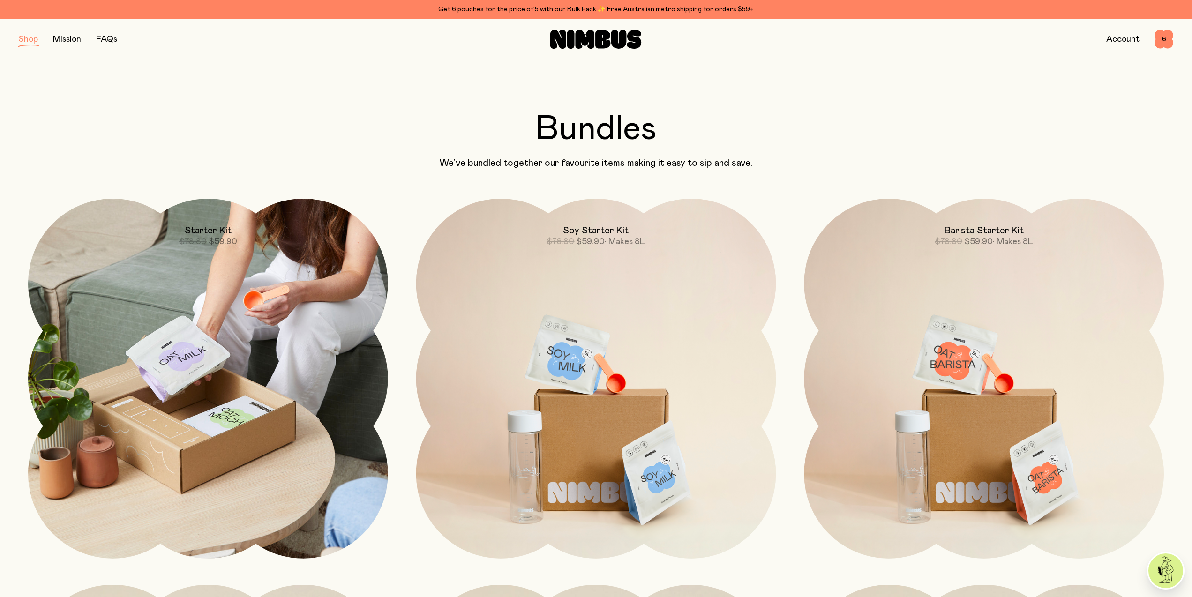
click at [281, 270] on img at bounding box center [208, 379] width 360 height 360
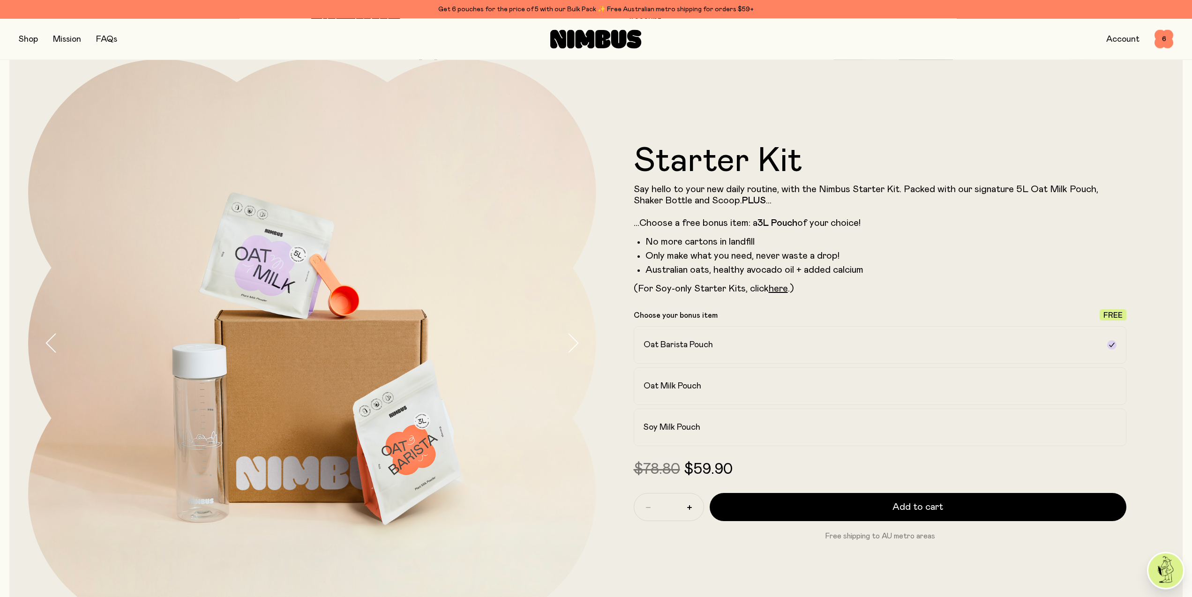
scroll to position [48, 0]
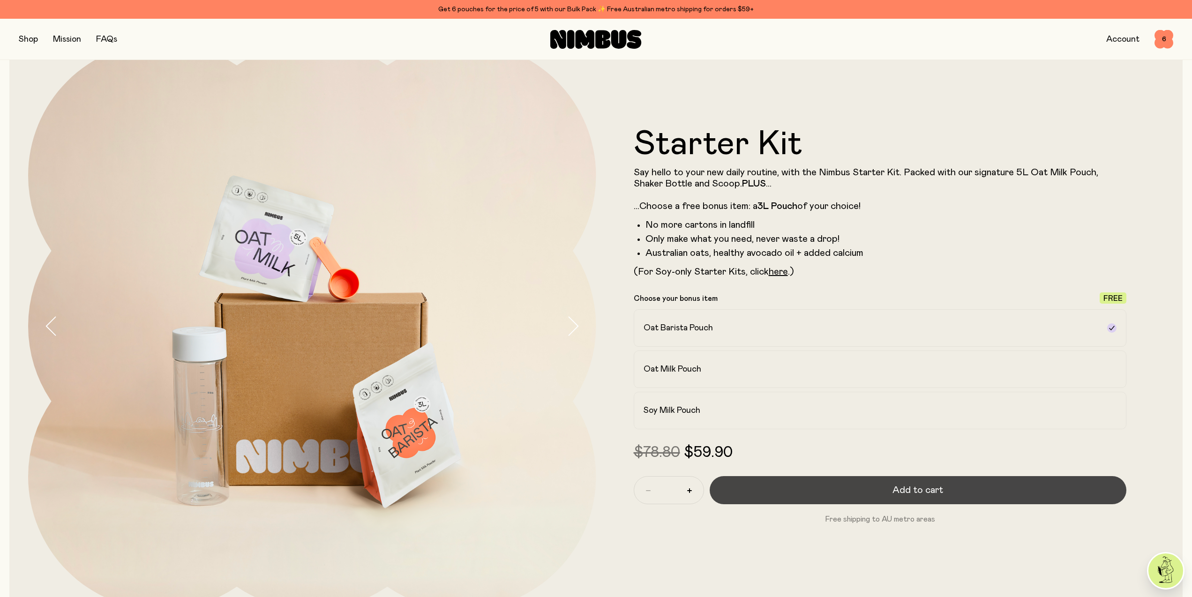
click at [813, 495] on button "Add to cart" at bounding box center [918, 490] width 417 height 28
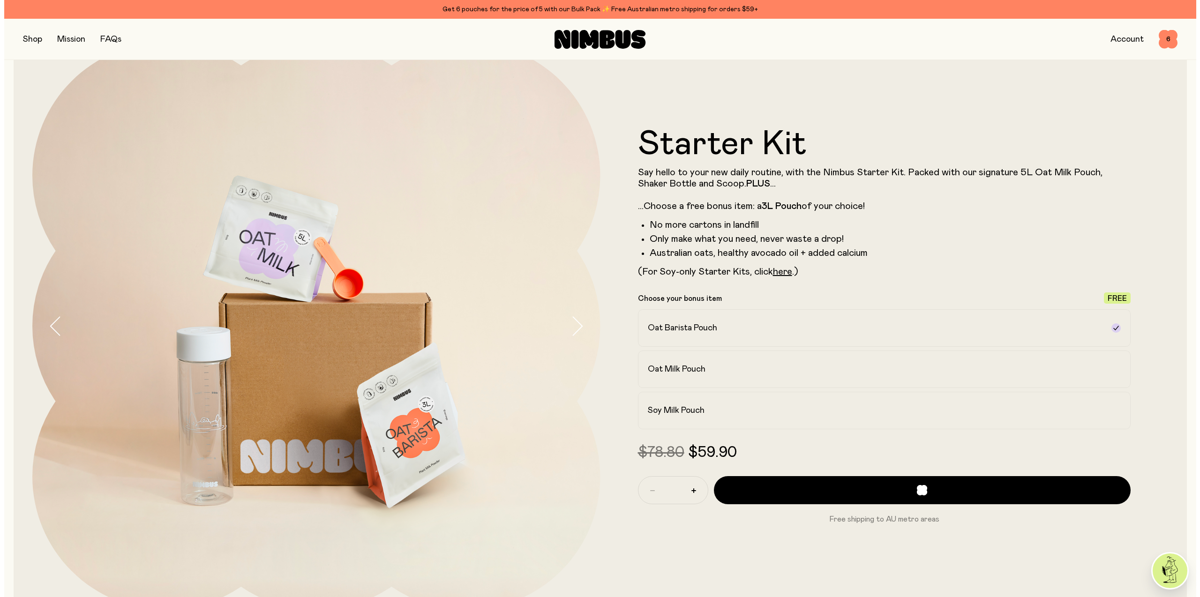
scroll to position [0, 0]
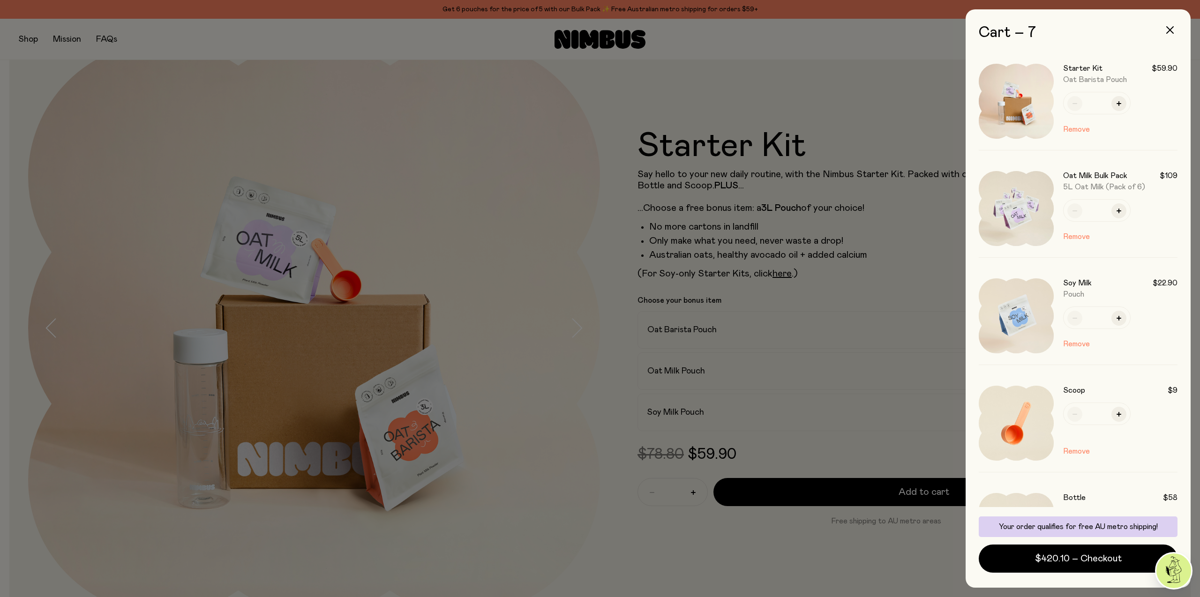
click at [598, 431] on div at bounding box center [600, 298] width 1200 height 597
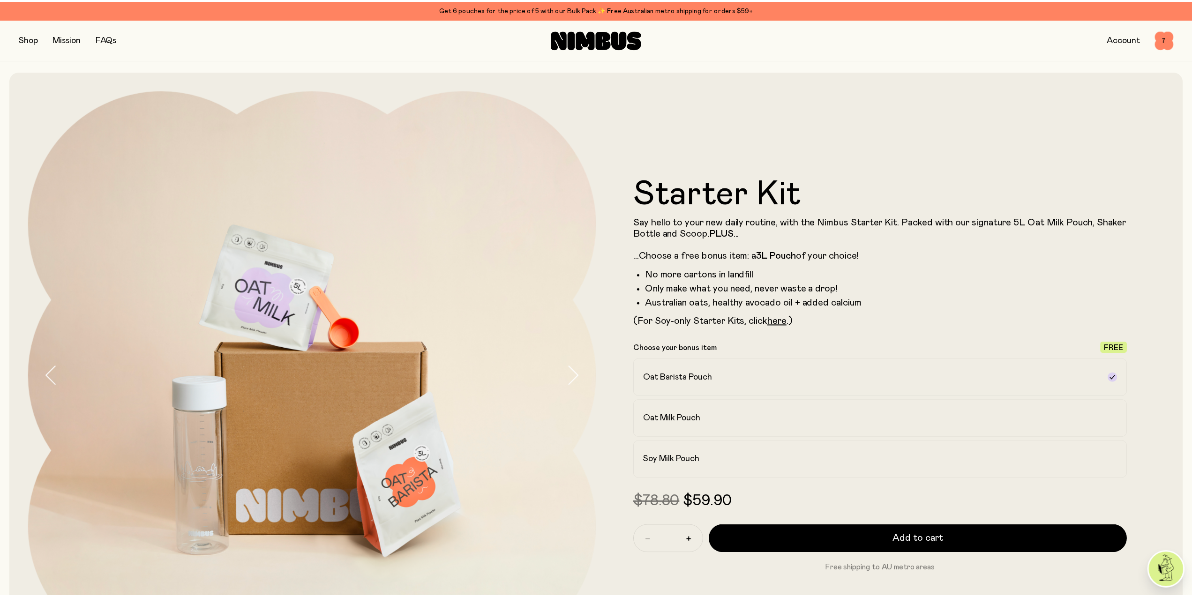
scroll to position [48, 0]
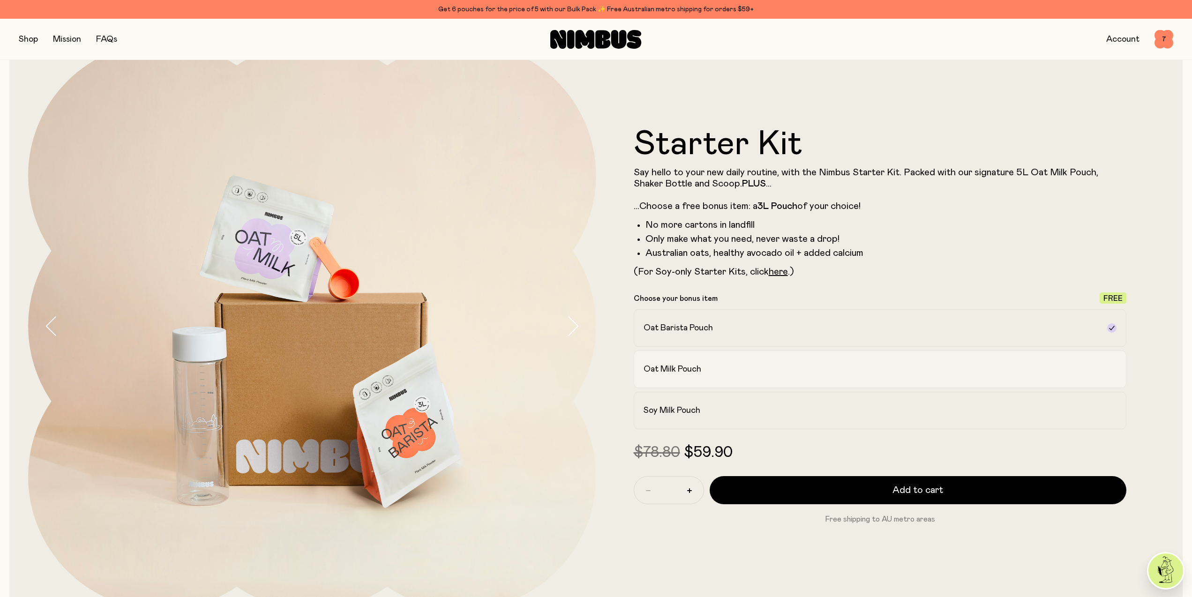
click at [710, 367] on div "Oat Milk Pouch" at bounding box center [872, 369] width 457 height 11
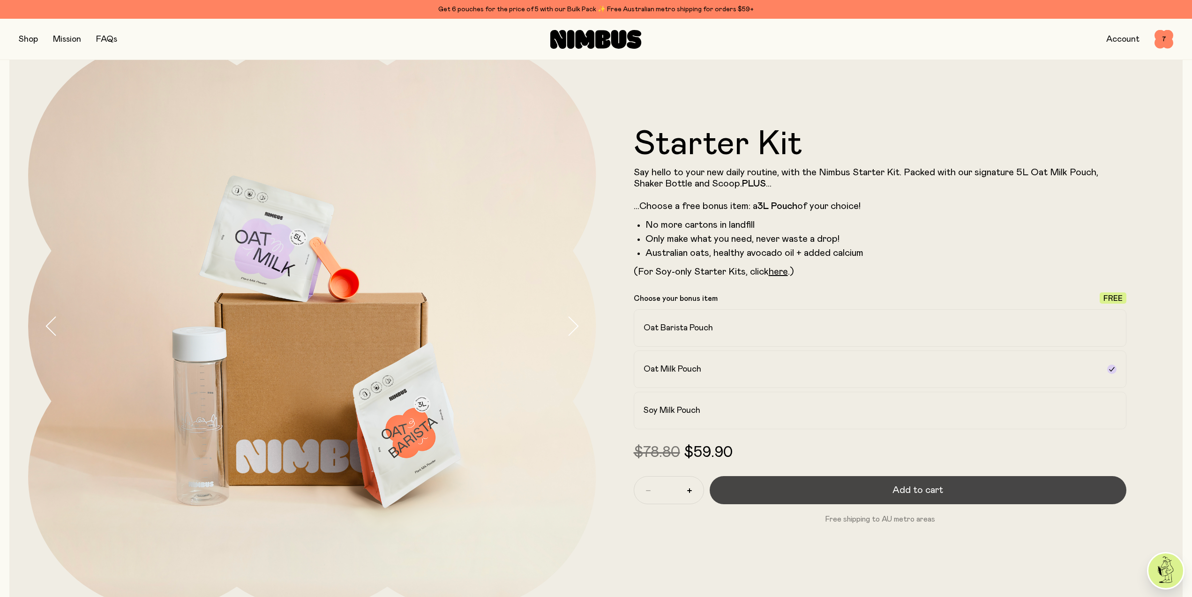
click at [770, 489] on button "Add to cart" at bounding box center [918, 490] width 417 height 28
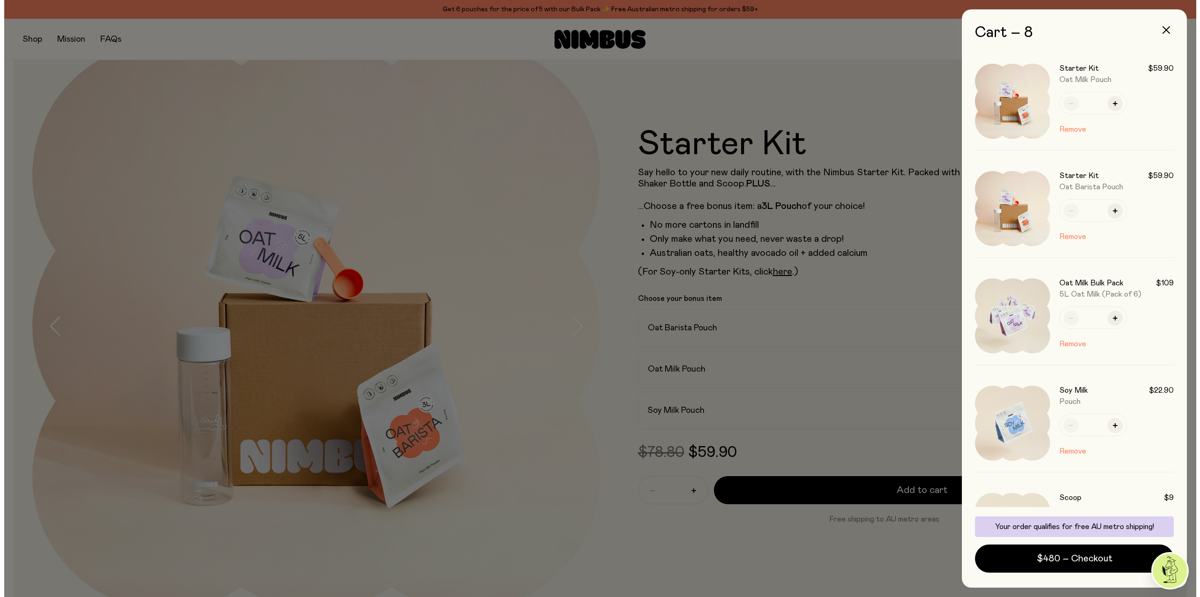
scroll to position [0, 0]
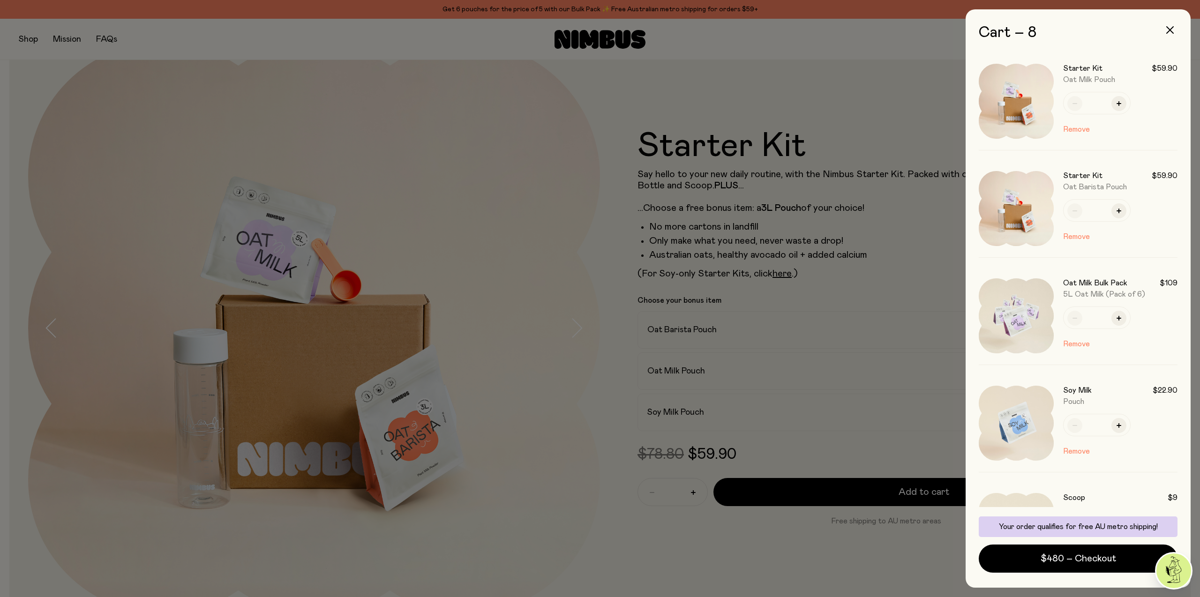
click at [739, 415] on div at bounding box center [600, 298] width 1200 height 597
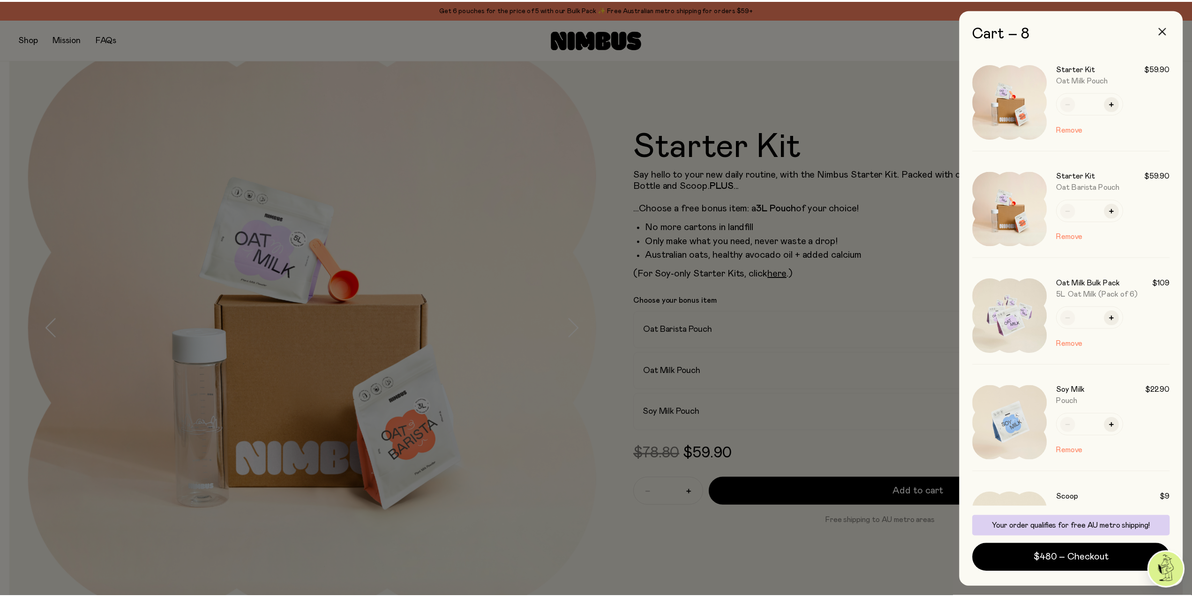
scroll to position [48, 0]
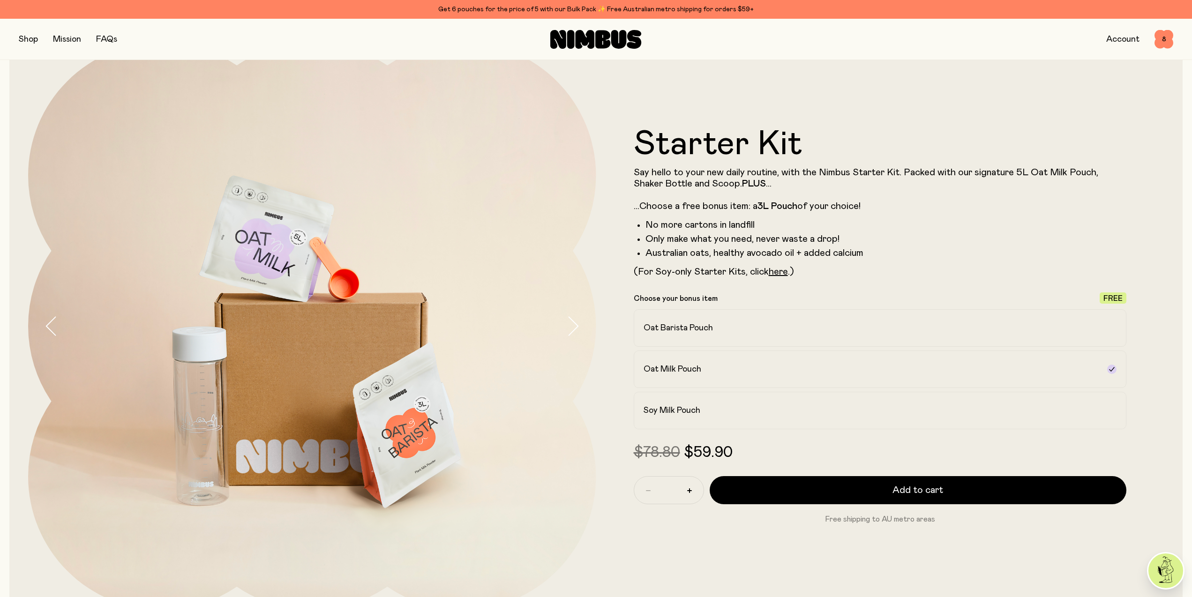
click at [739, 415] on div "Soy Milk Pouch" at bounding box center [872, 410] width 457 height 11
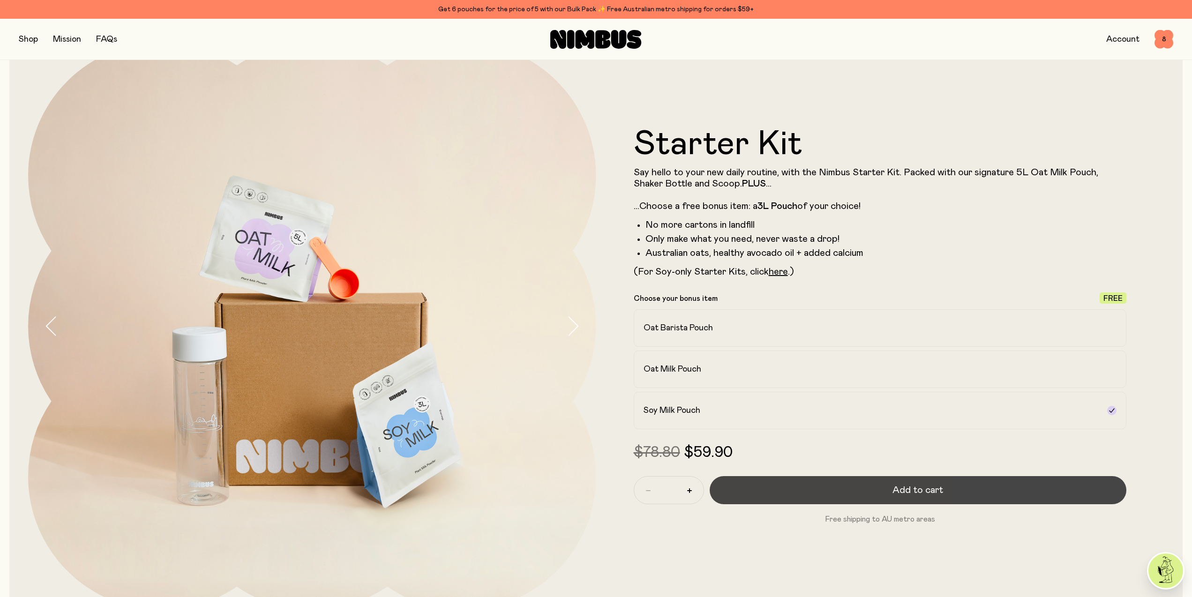
click at [781, 493] on button "Add to cart" at bounding box center [918, 490] width 417 height 28
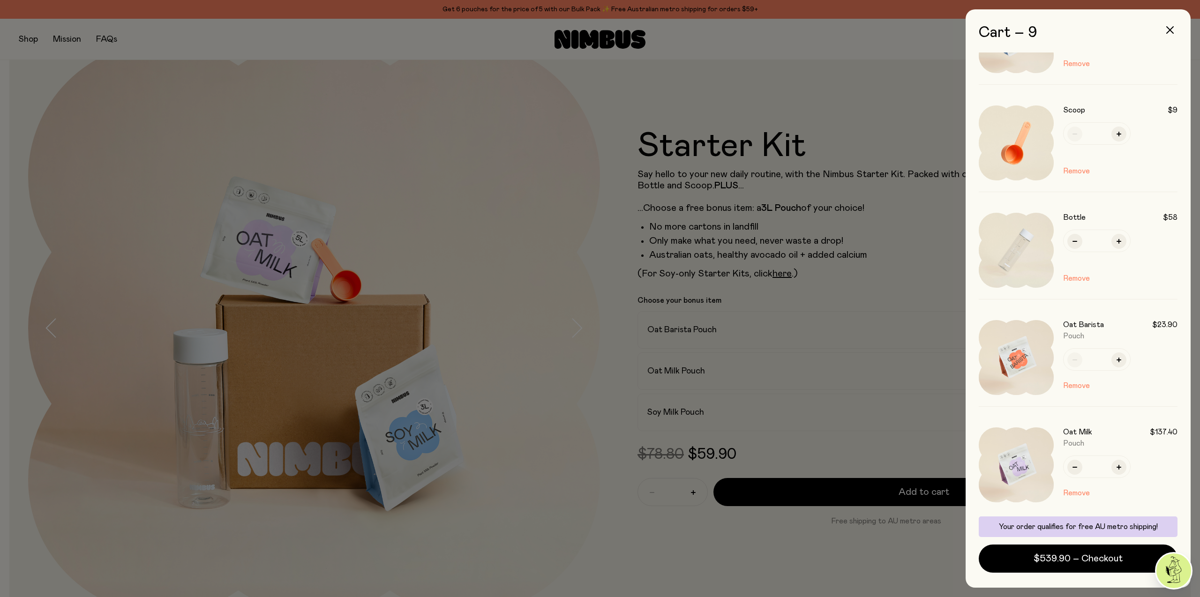
scroll to position [568, 0]
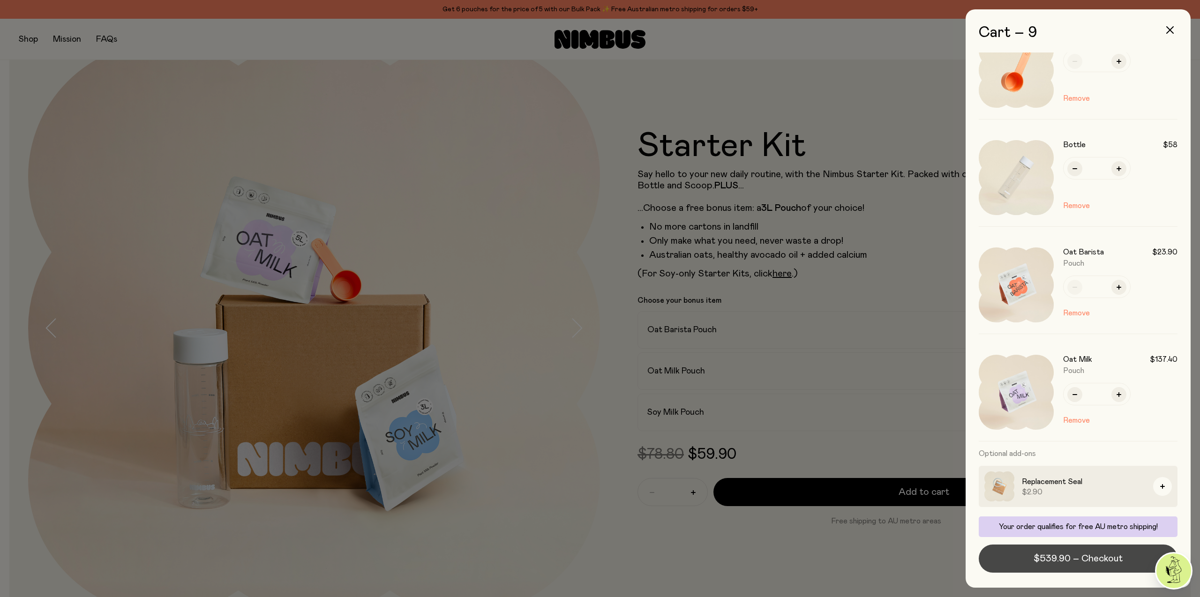
click at [1056, 561] on span "$539.90 – Checkout" at bounding box center [1078, 558] width 89 height 13
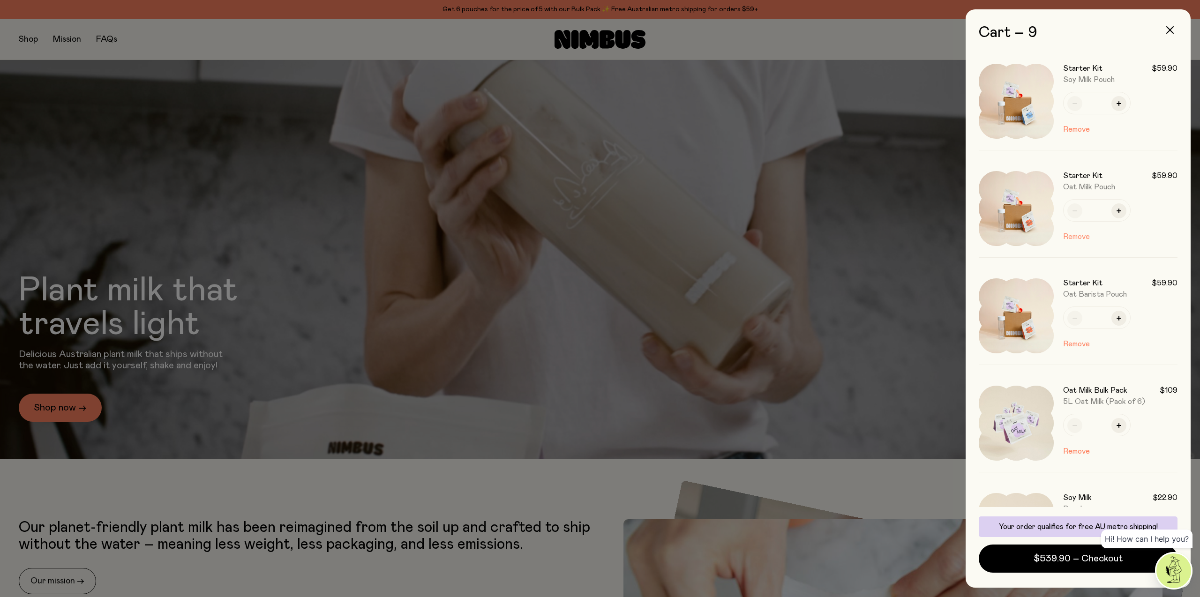
click at [1083, 236] on button "Remove" at bounding box center [1076, 236] width 27 height 11
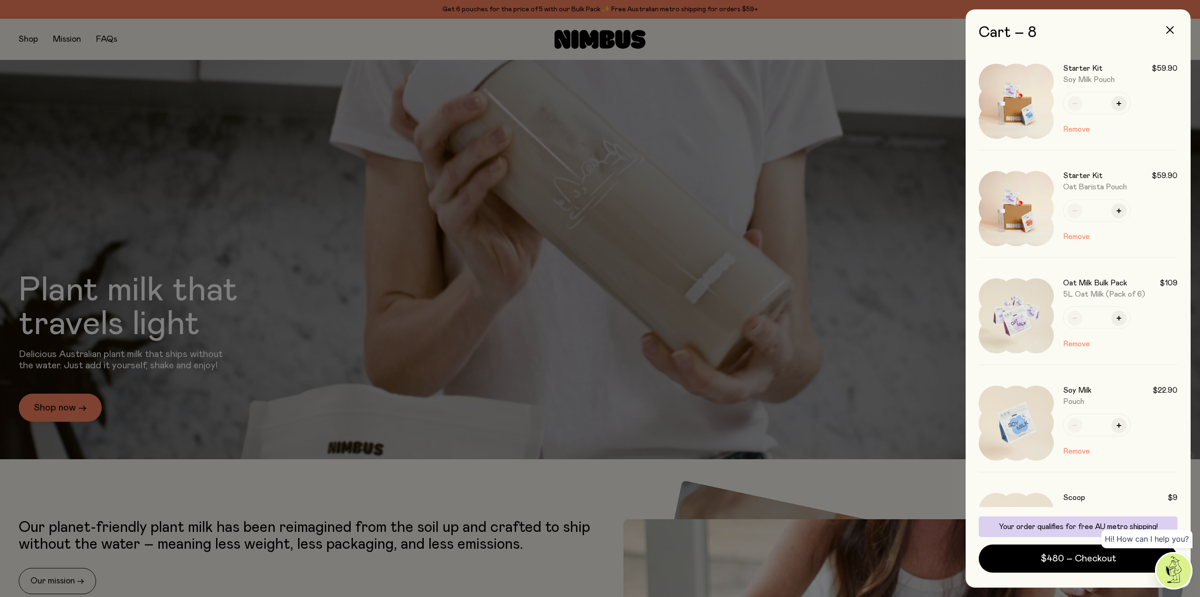
scroll to position [124, 0]
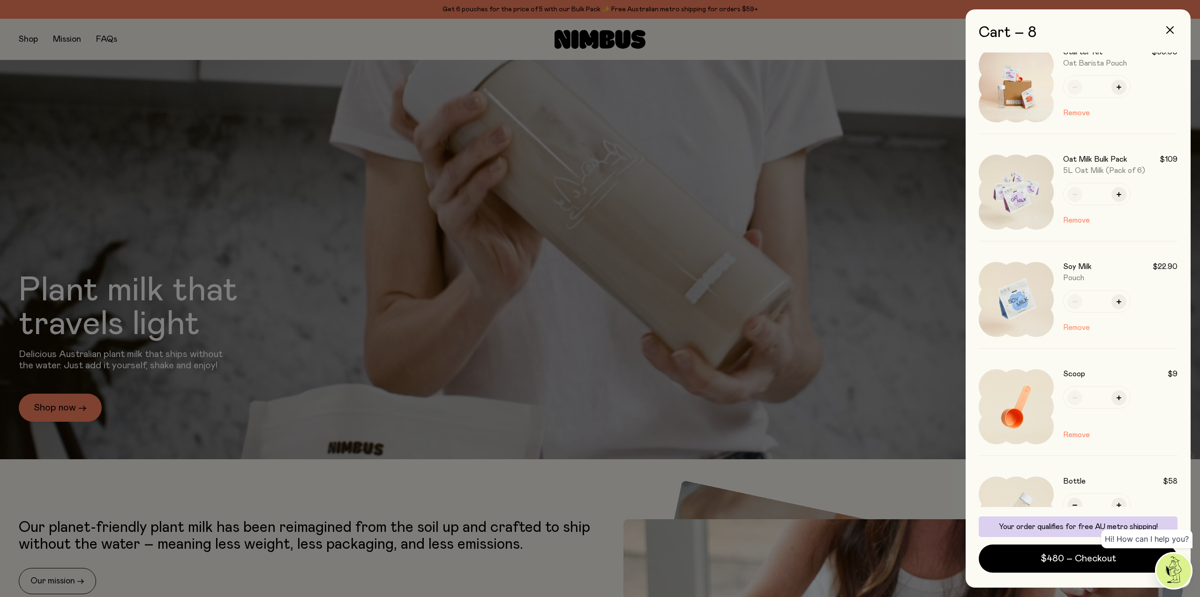
click at [1078, 332] on button "Remove" at bounding box center [1076, 327] width 27 height 11
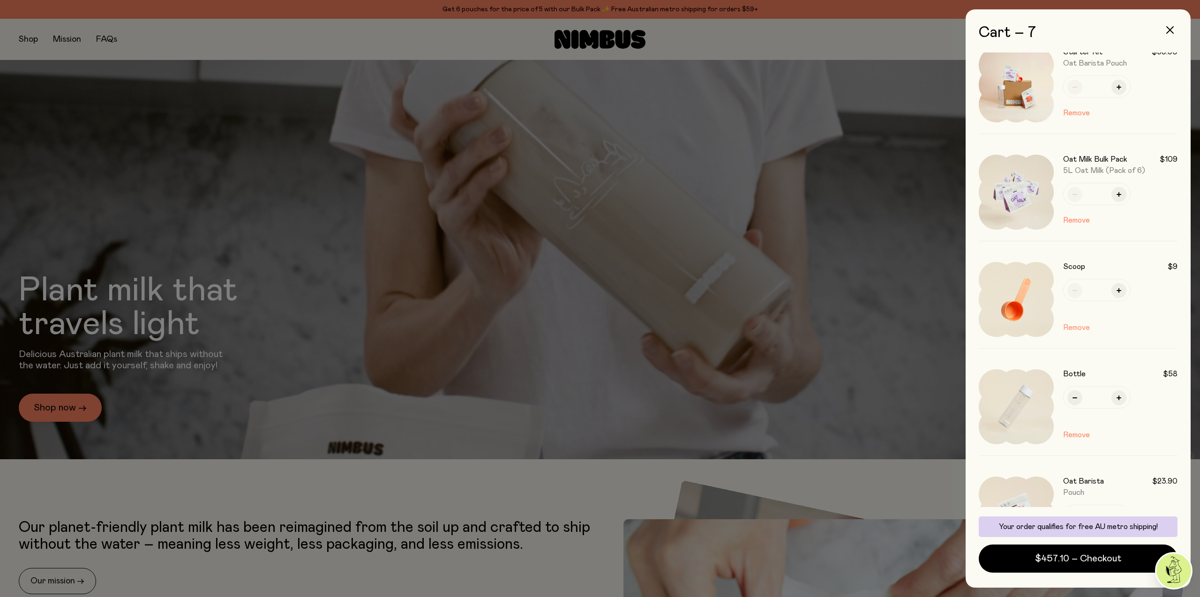
click at [1076, 331] on button "Remove" at bounding box center [1076, 327] width 27 height 11
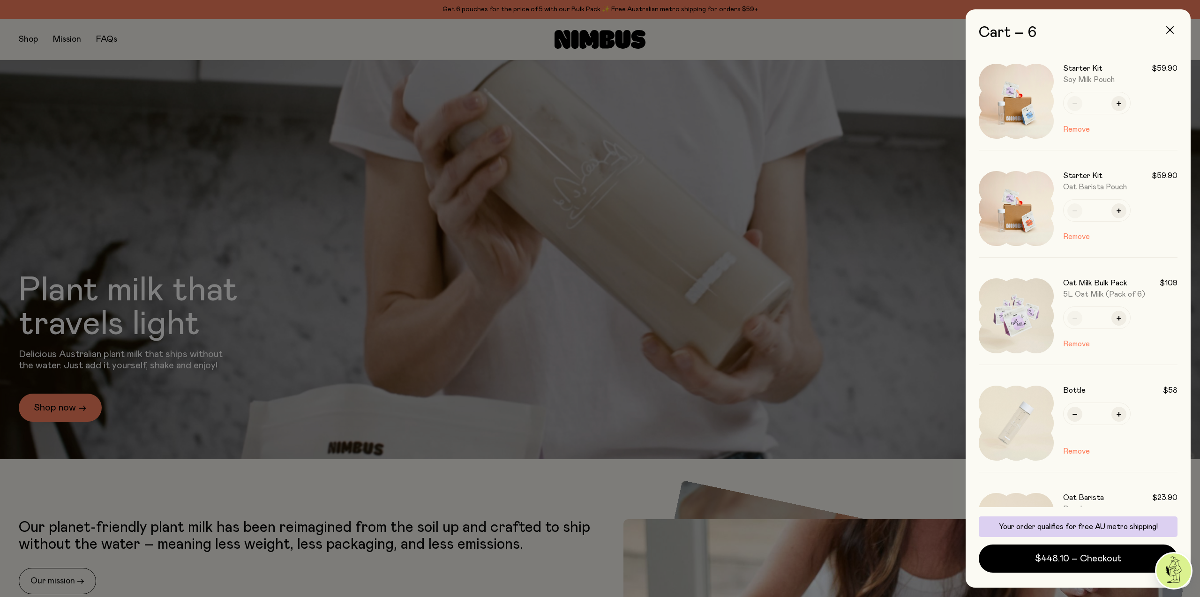
scroll to position [291, 0]
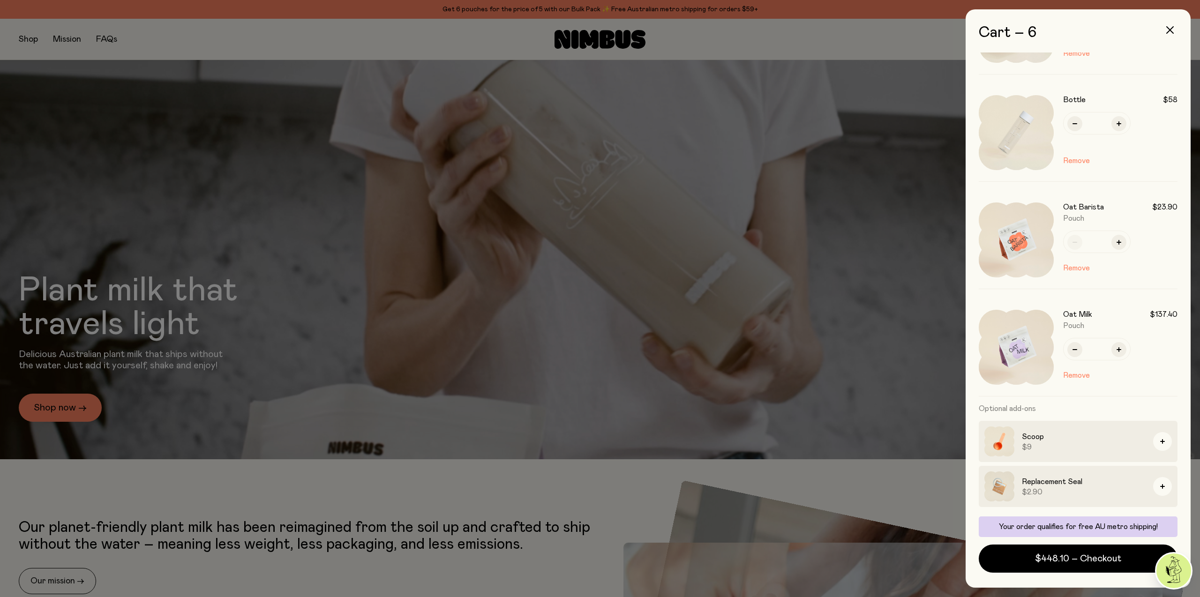
click at [1075, 368] on div "Oat Milk $137.40 Pouch * Remove" at bounding box center [1120, 347] width 114 height 75
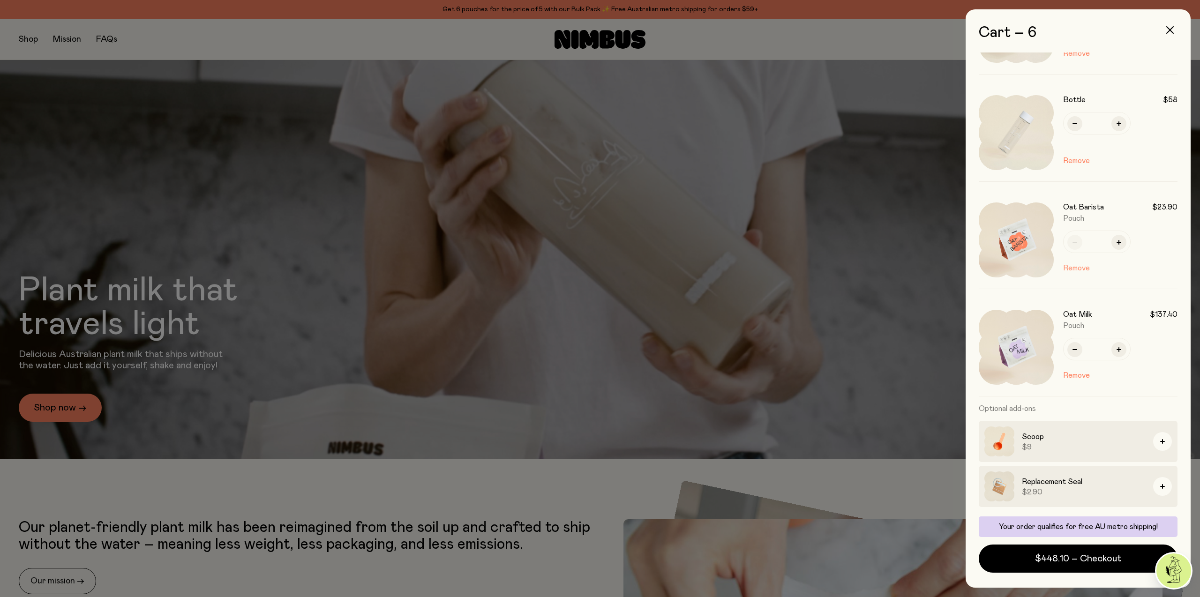
click at [1080, 270] on button "Remove" at bounding box center [1076, 268] width 27 height 11
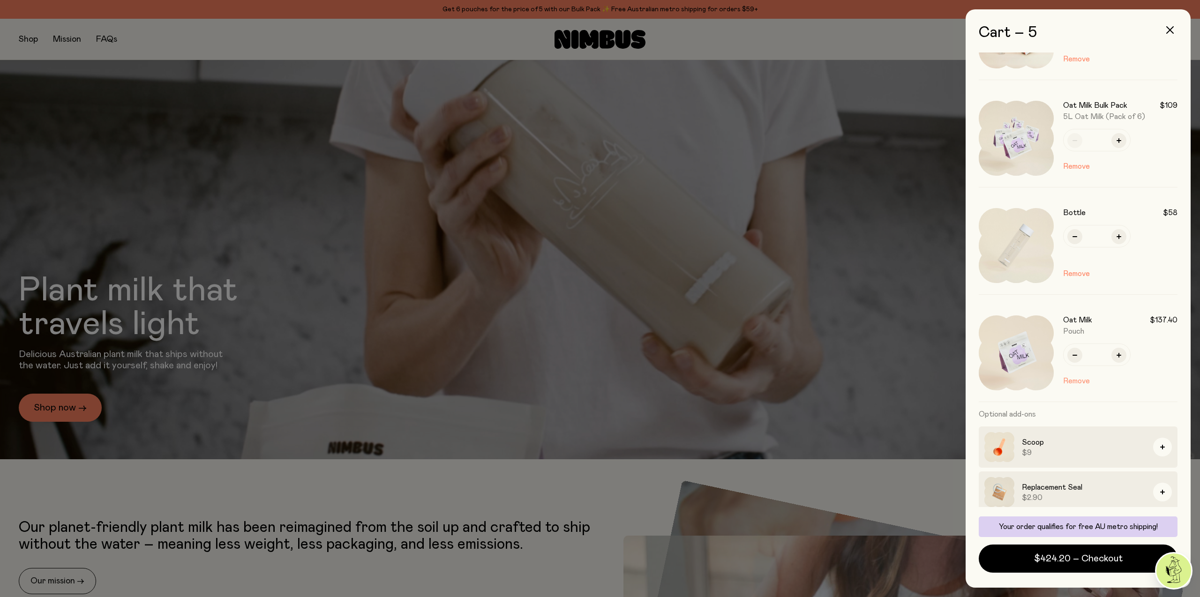
scroll to position [183, 0]
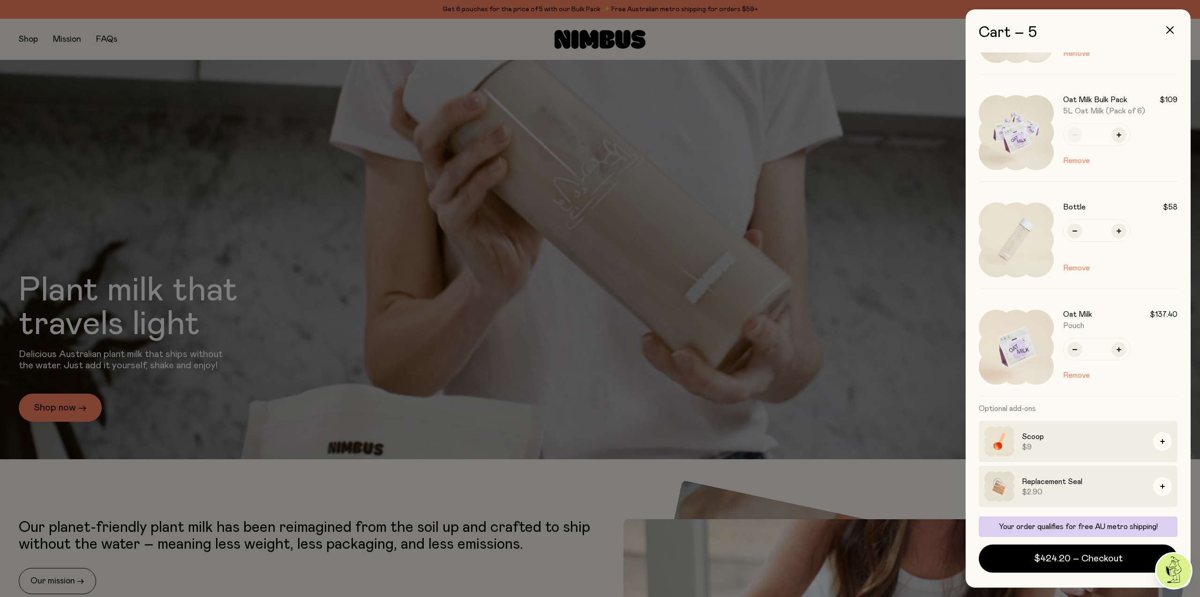
drag, startPoint x: 1079, startPoint y: 266, endPoint x: 1115, endPoint y: 298, distance: 48.2
click at [1080, 266] on button "Remove" at bounding box center [1076, 268] width 27 height 11
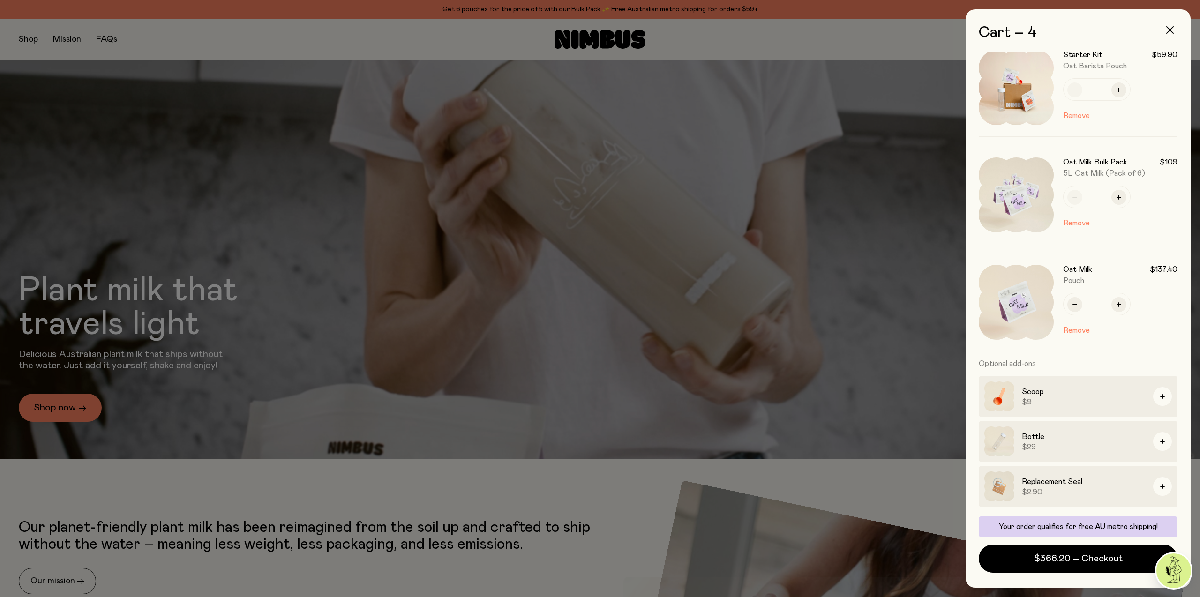
scroll to position [0, 0]
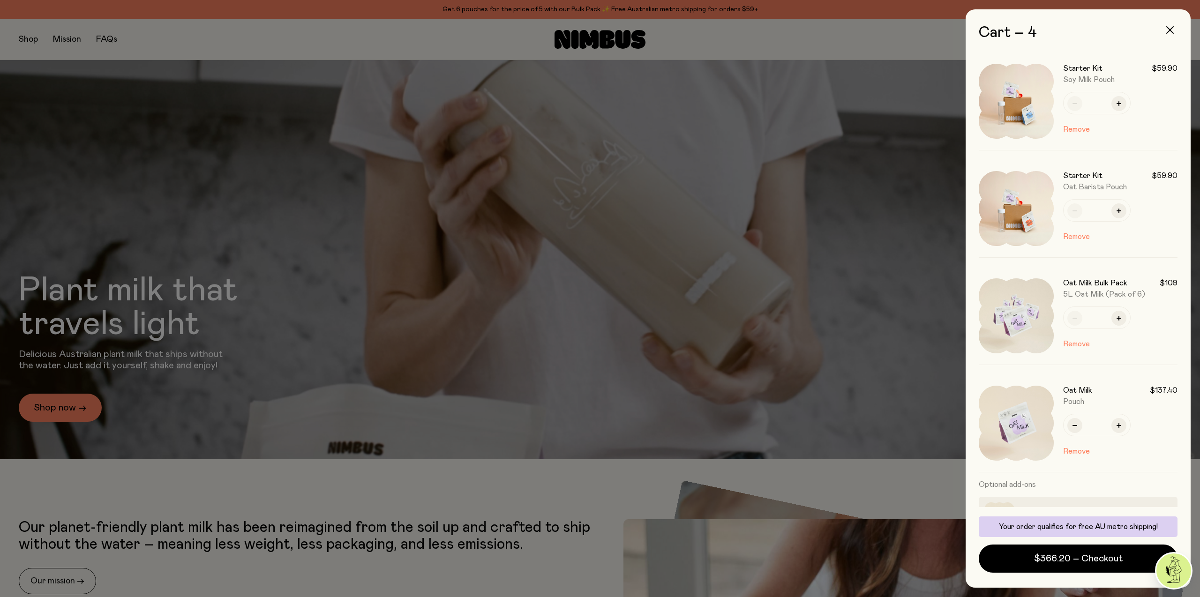
click at [1013, 93] on img at bounding box center [1016, 101] width 75 height 75
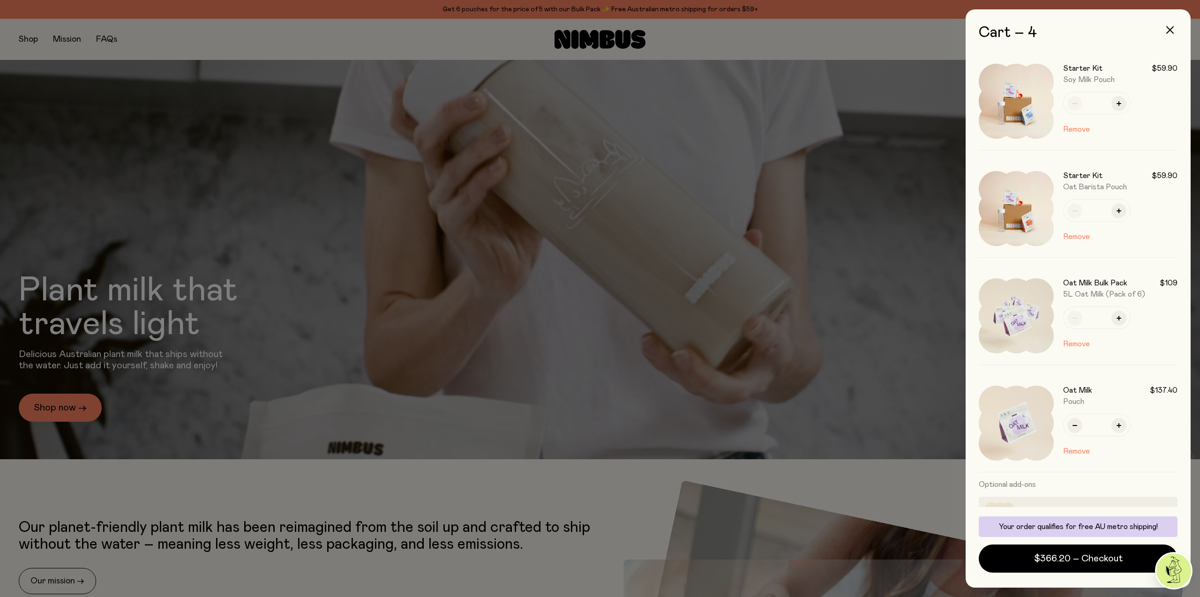
click at [1014, 103] on img at bounding box center [1016, 101] width 75 height 75
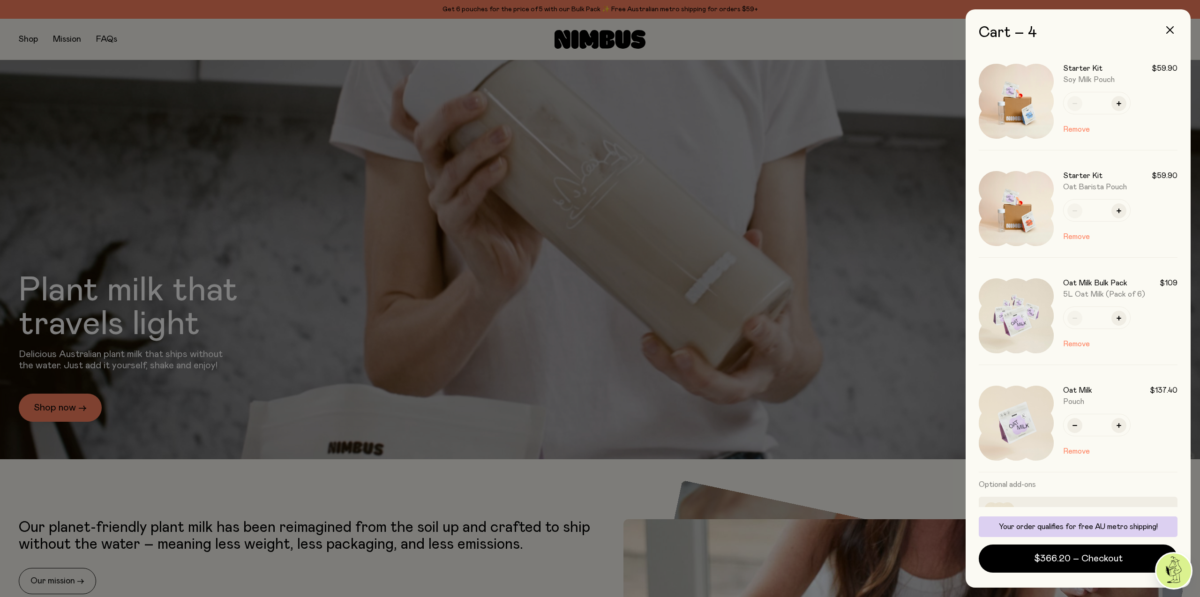
scroll to position [121, 0]
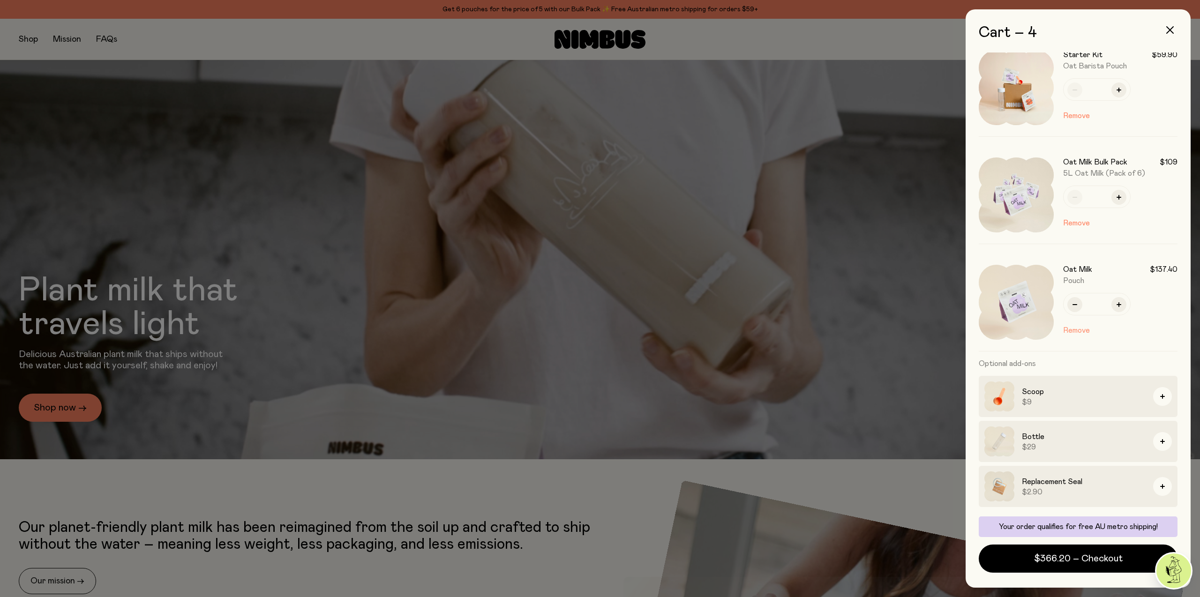
click at [1081, 333] on button "Remove" at bounding box center [1076, 330] width 27 height 11
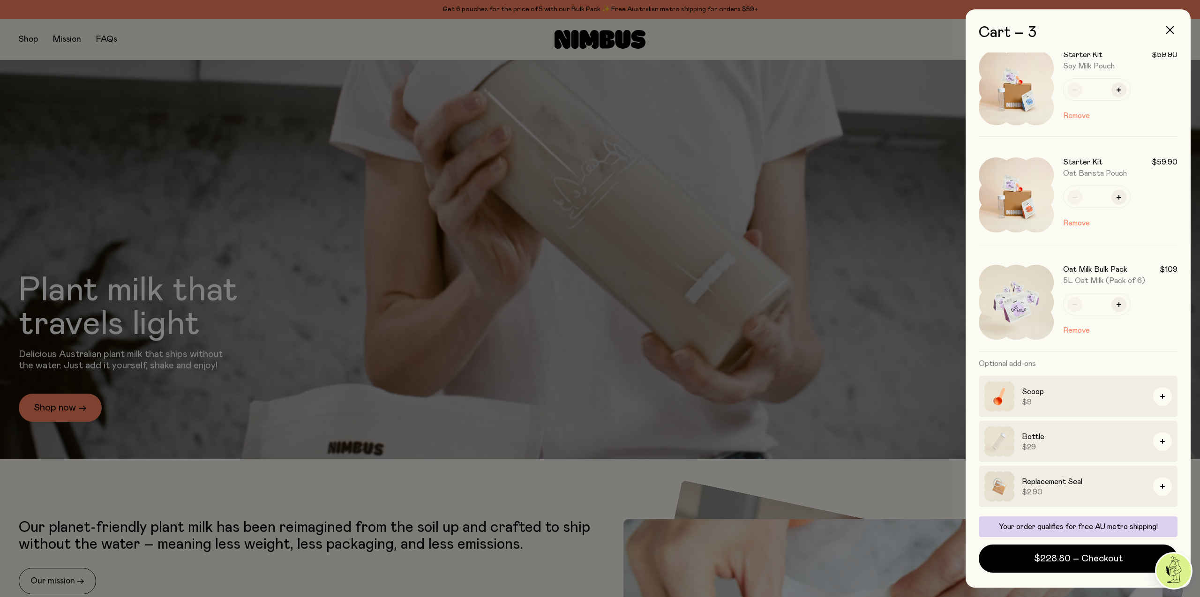
scroll to position [0, 0]
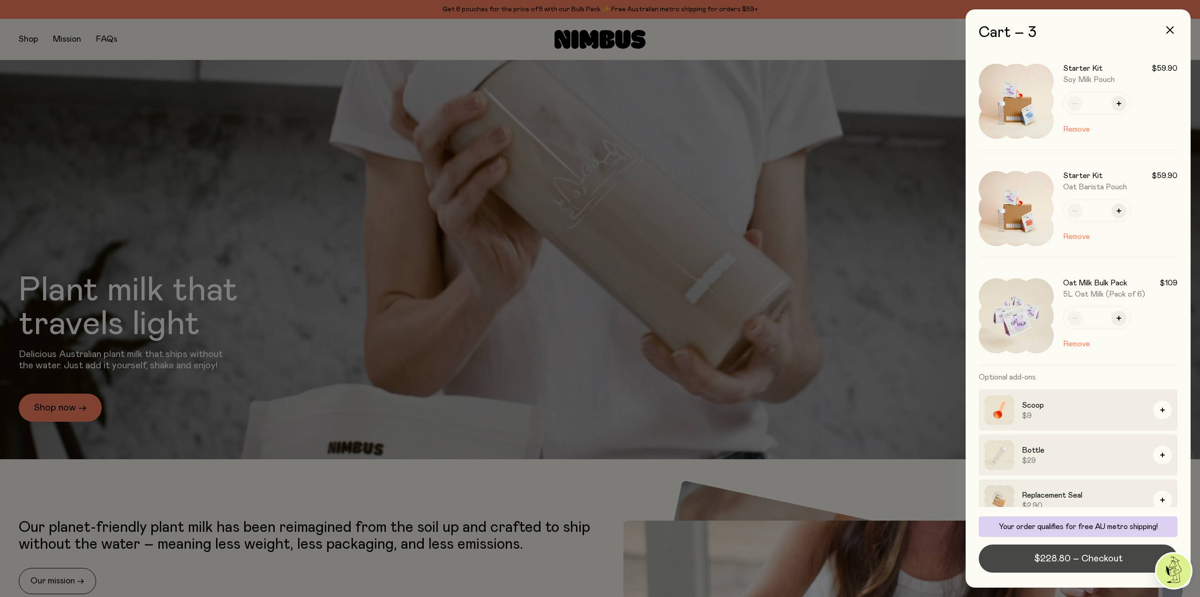
click at [1091, 563] on span "$228.80 – Checkout" at bounding box center [1078, 558] width 89 height 13
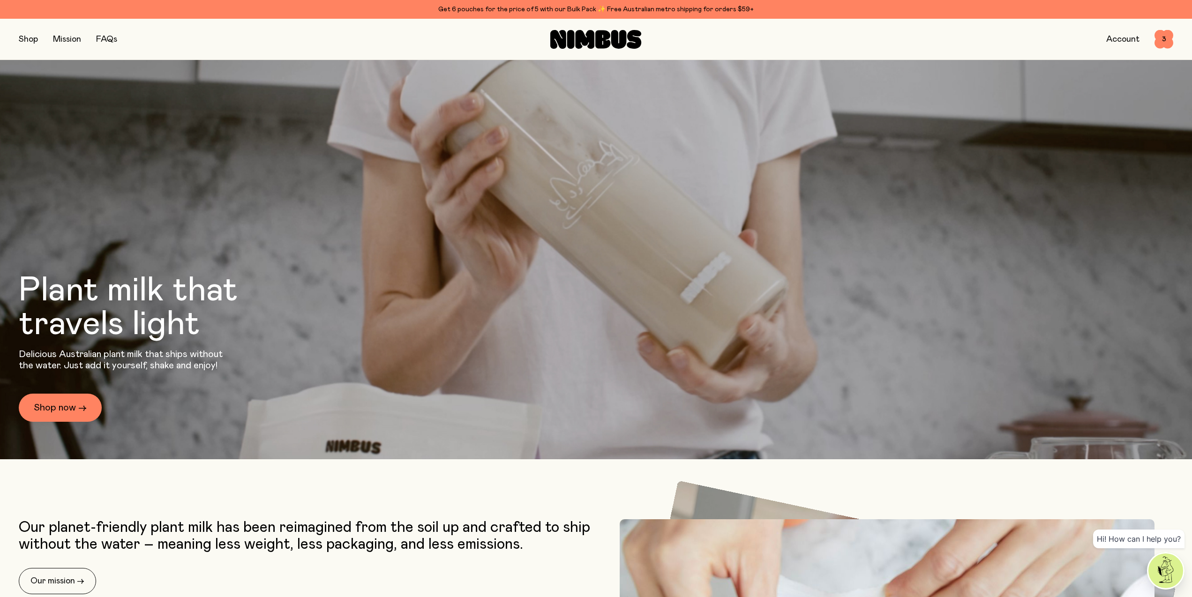
click at [28, 28] on div "Shop Mission FAQs Account 3 3" at bounding box center [596, 39] width 1155 height 41
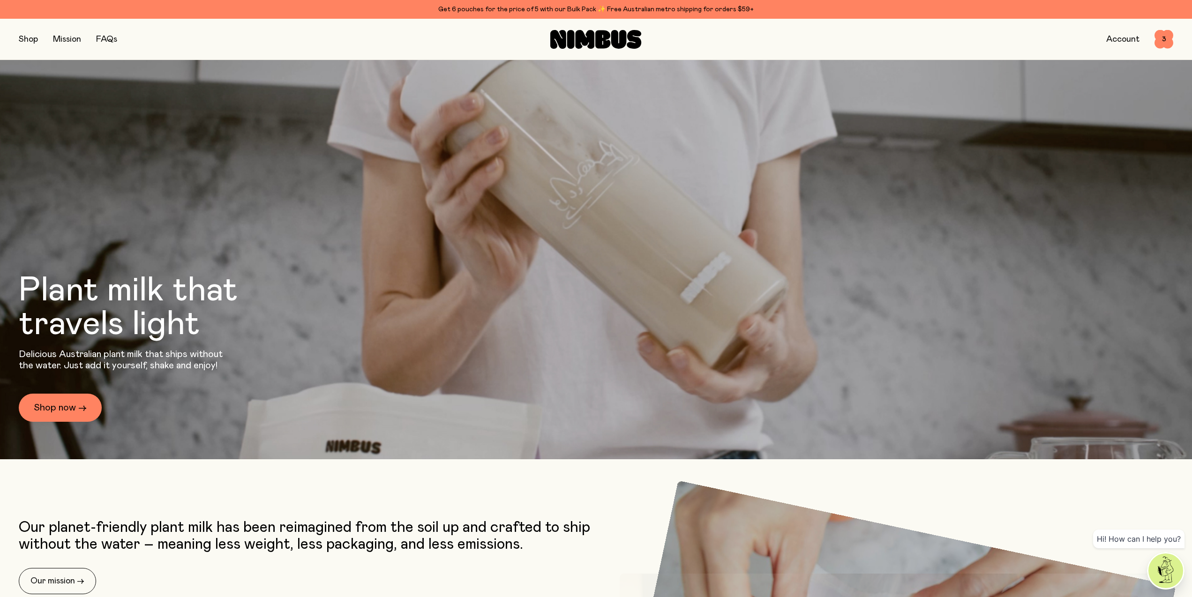
click at [25, 45] on button "button" at bounding box center [28, 39] width 19 height 13
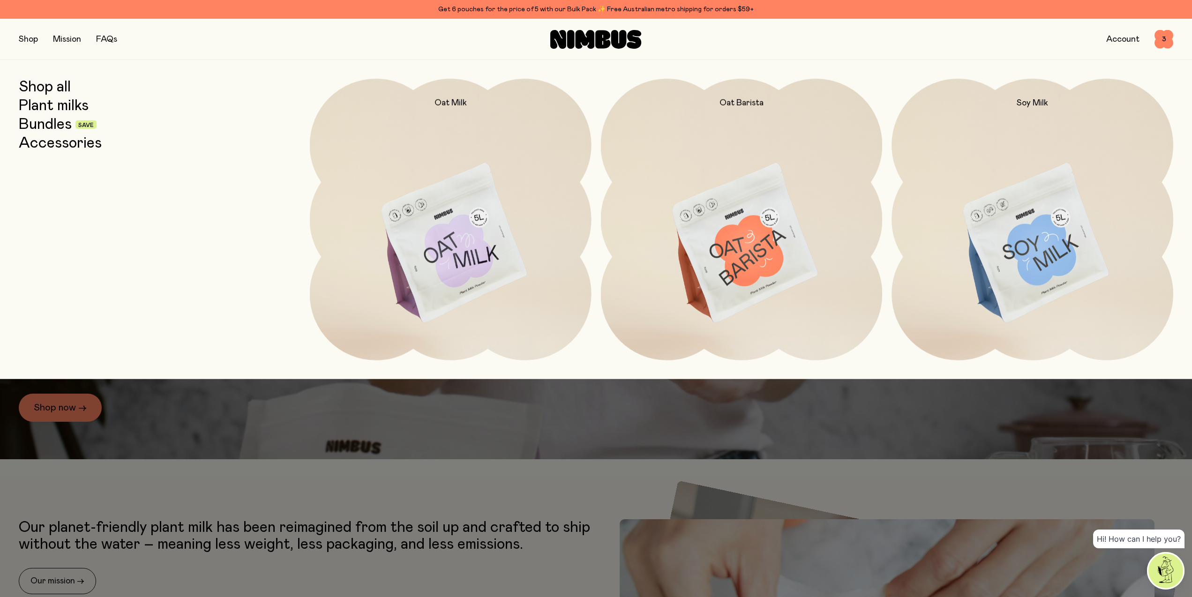
click at [21, 146] on link "Accessories" at bounding box center [60, 143] width 83 height 17
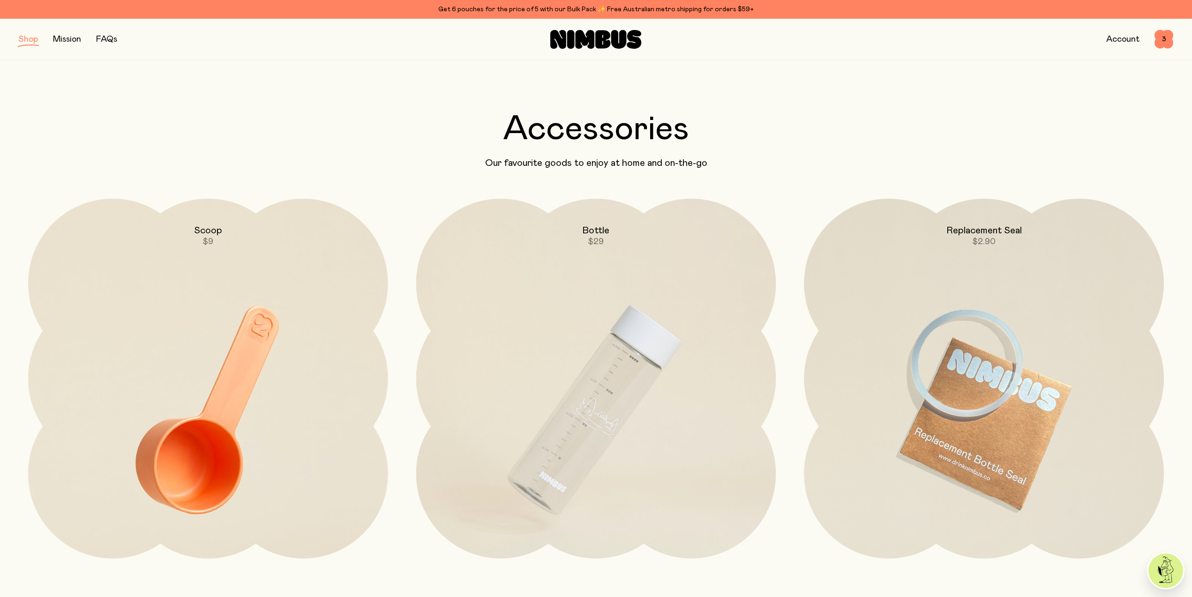
click at [28, 45] on button "button" at bounding box center [28, 39] width 19 height 13
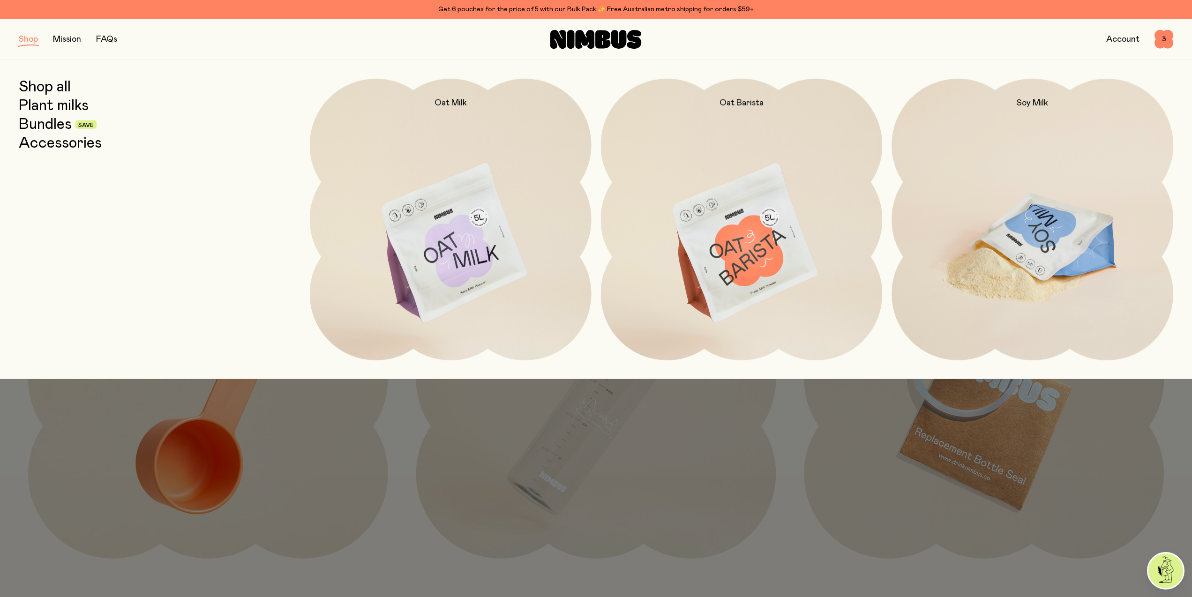
click at [1028, 214] on img at bounding box center [1033, 244] width 282 height 331
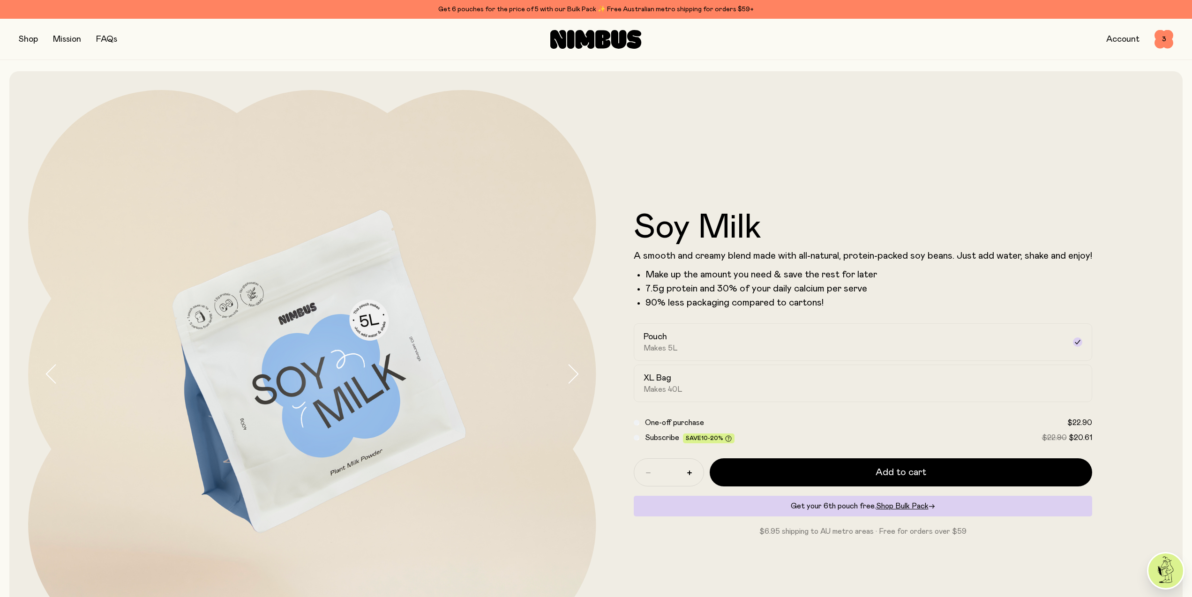
click at [1155, 45] on div "Account 3 3" at bounding box center [981, 39] width 385 height 19
click at [1159, 36] on span "3" at bounding box center [1164, 39] width 19 height 19
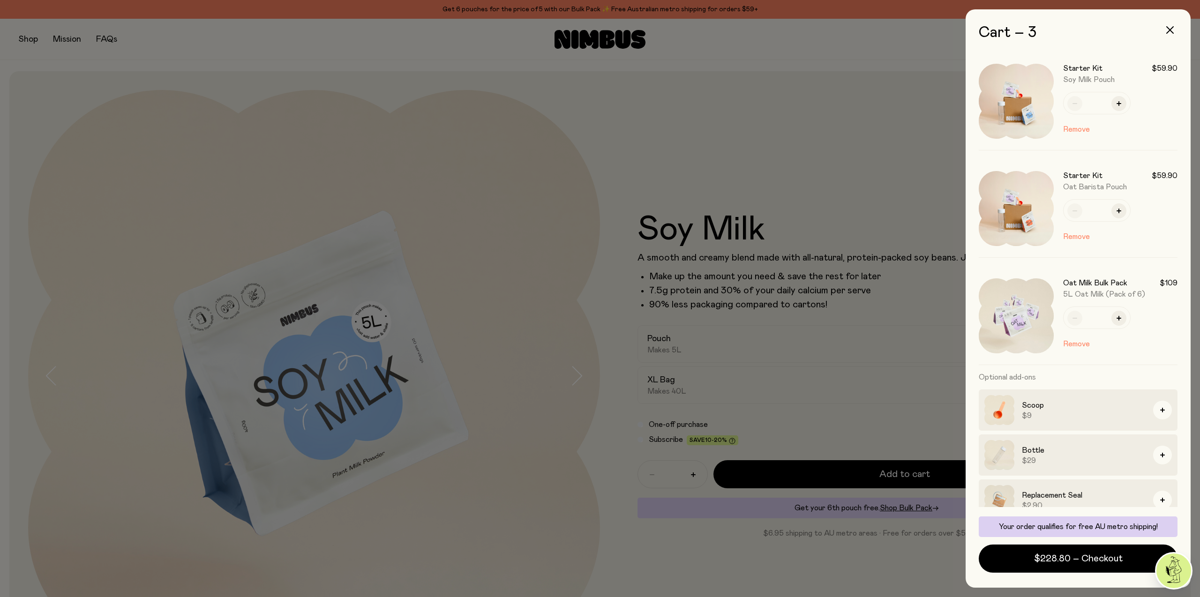
drag, startPoint x: 1043, startPoint y: 568, endPoint x: 1068, endPoint y: 353, distance: 217.1
click at [1068, 353] on div "Starter Kit $59.90 Soy Milk Pouch * Remove Starter Kit $59.90 Oat Barista Pouch…" at bounding box center [1078, 313] width 199 height 520
click at [827, 63] on div at bounding box center [600, 298] width 1200 height 597
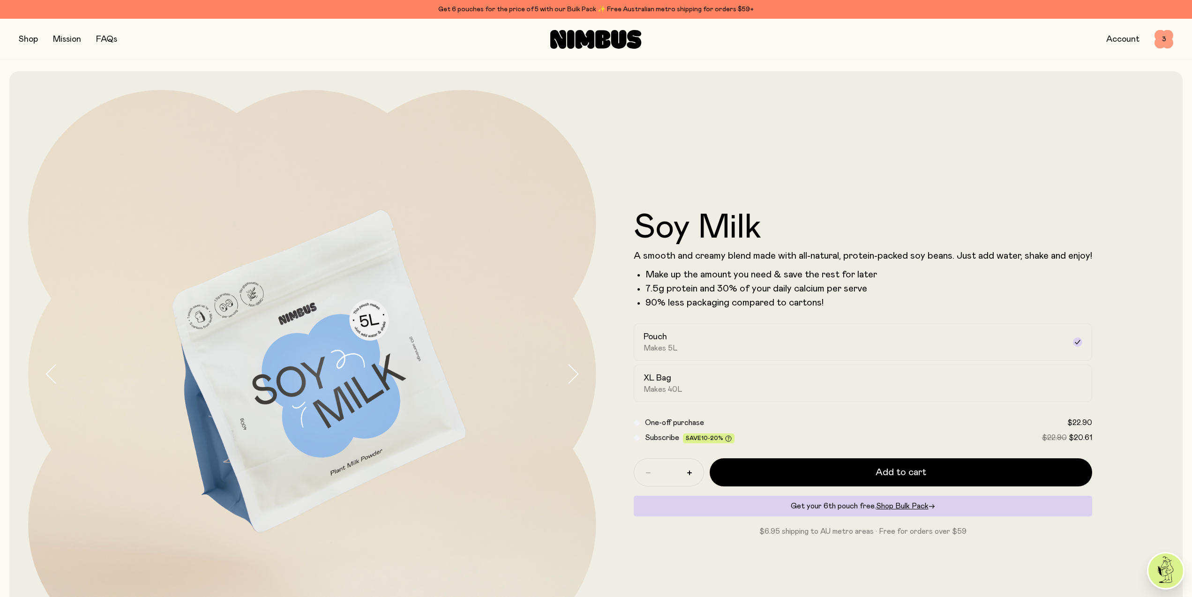
click at [1160, 36] on span "3" at bounding box center [1164, 39] width 19 height 19
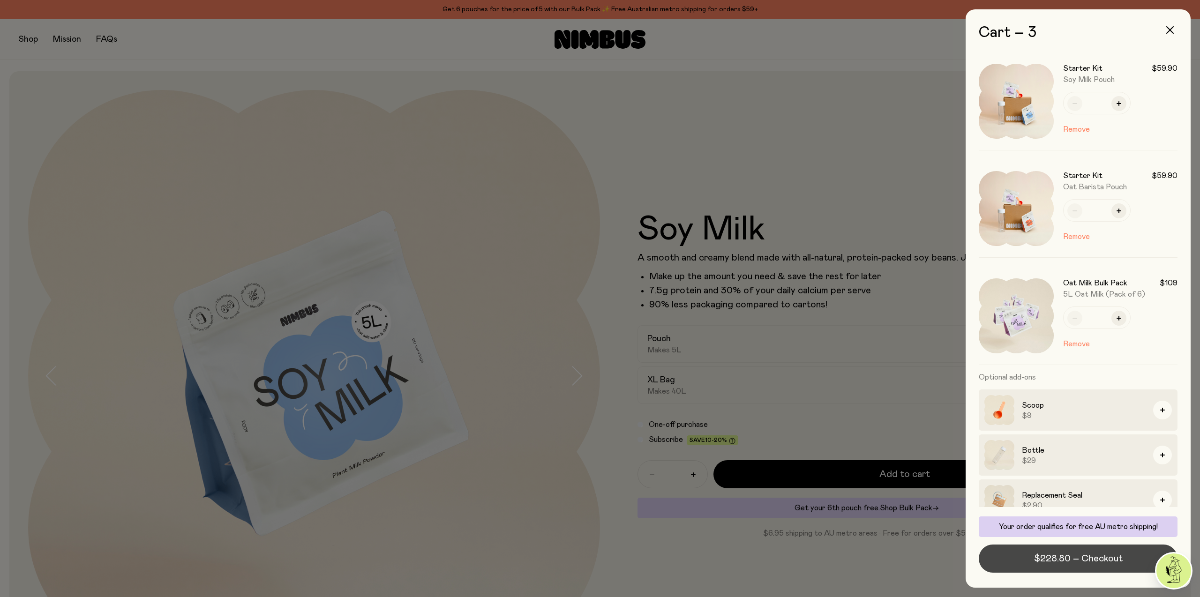
click at [1052, 562] on span "$228.80 – Checkout" at bounding box center [1078, 558] width 89 height 13
